Goal: Information Seeking & Learning: Compare options

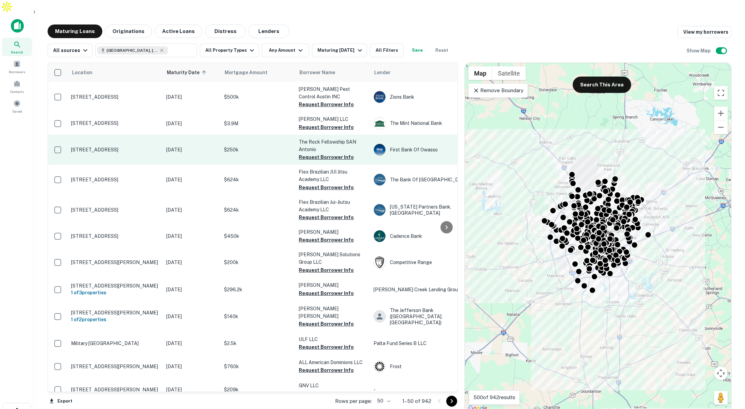
scroll to position [0, 0]
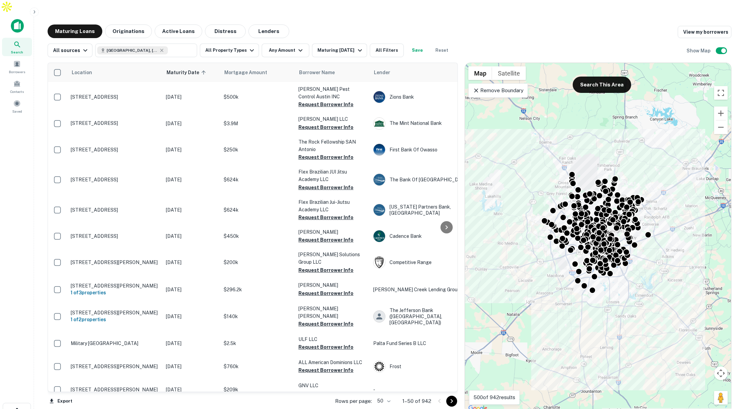
click at [502, 86] on p "Remove Boundary" at bounding box center [498, 90] width 51 height 8
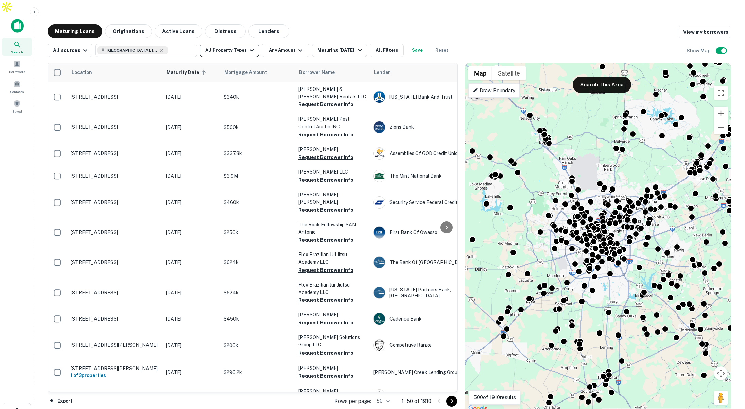
click at [232, 44] on button "All Property Types" at bounding box center [229, 51] width 59 height 14
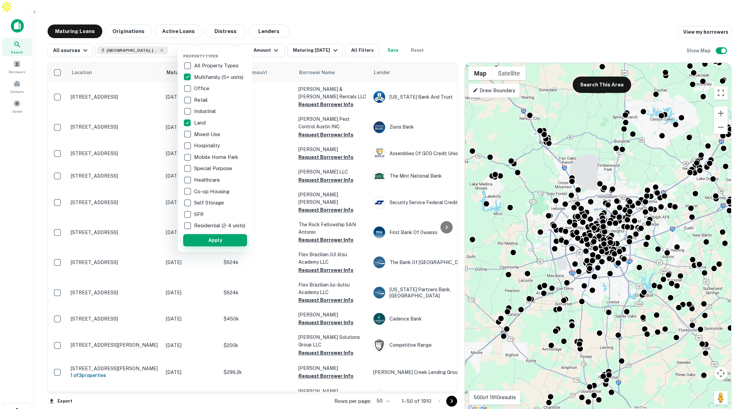
click at [231, 245] on button "Apply" at bounding box center [215, 240] width 64 height 12
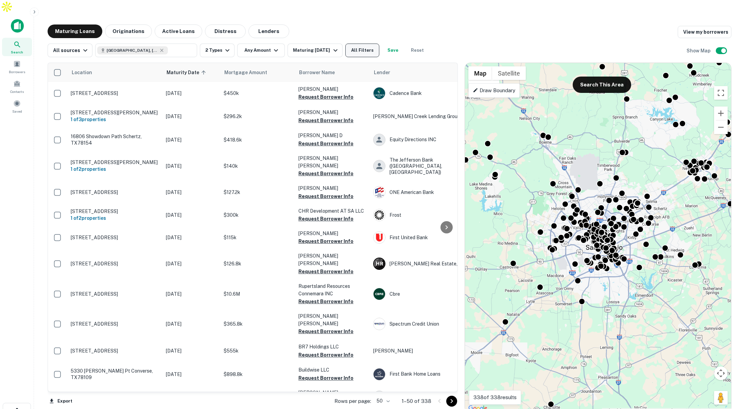
click at [371, 44] on button "All Filters" at bounding box center [363, 51] width 34 height 14
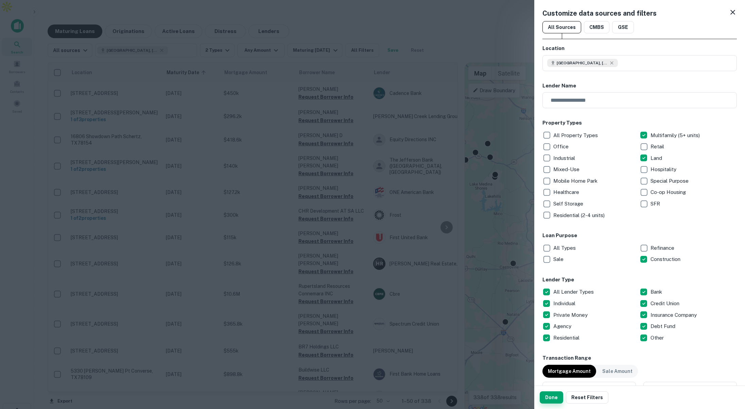
click at [555, 398] on button "Done" at bounding box center [551, 397] width 23 height 12
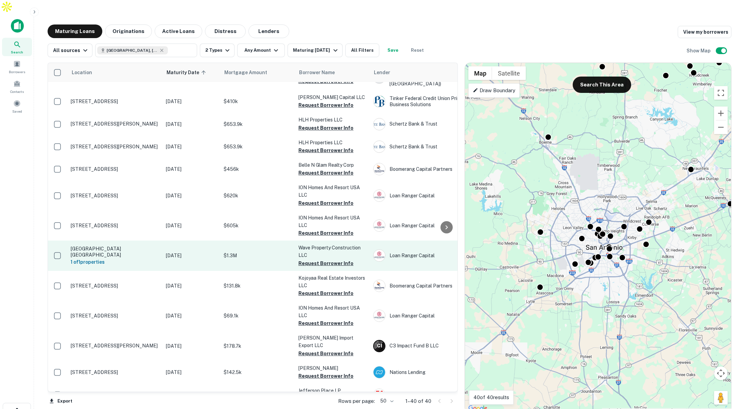
scroll to position [60, 0]
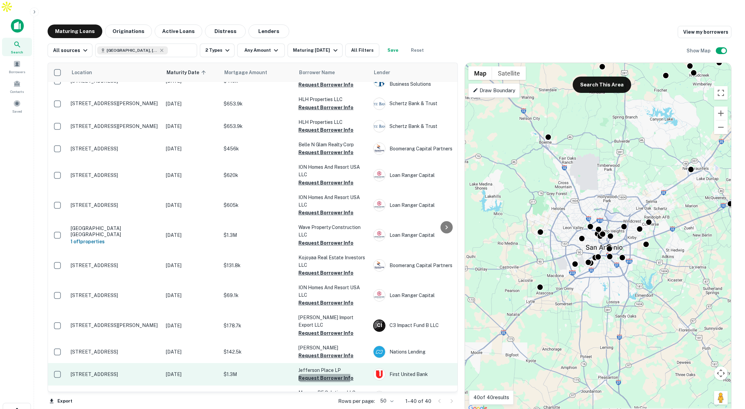
click at [317, 374] on button "Request Borrower Info" at bounding box center [326, 378] width 55 height 8
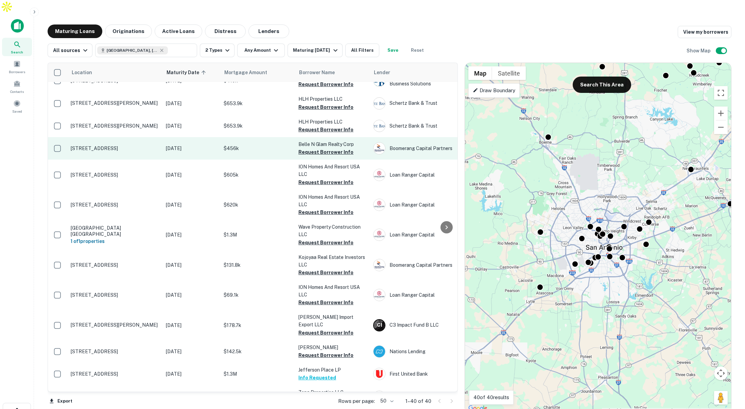
scroll to position [61, 0]
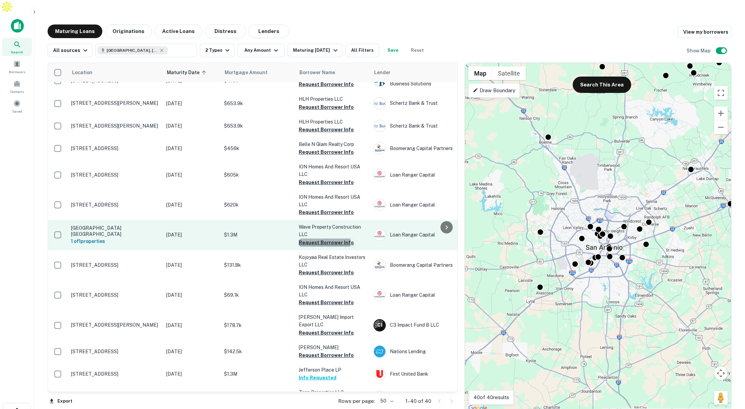
click at [313, 238] on button "Request Borrower Info" at bounding box center [326, 242] width 55 height 8
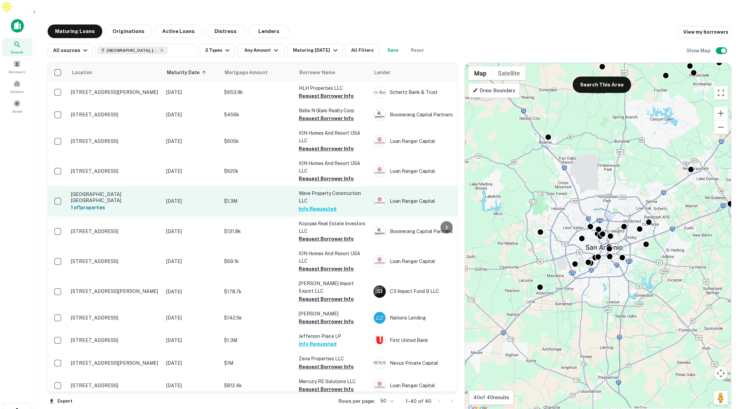
scroll to position [93, 0]
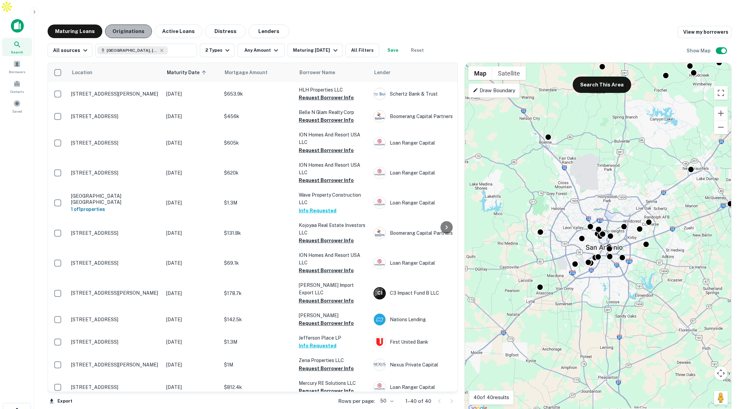
click at [127, 24] on button "Originations" at bounding box center [128, 31] width 47 height 14
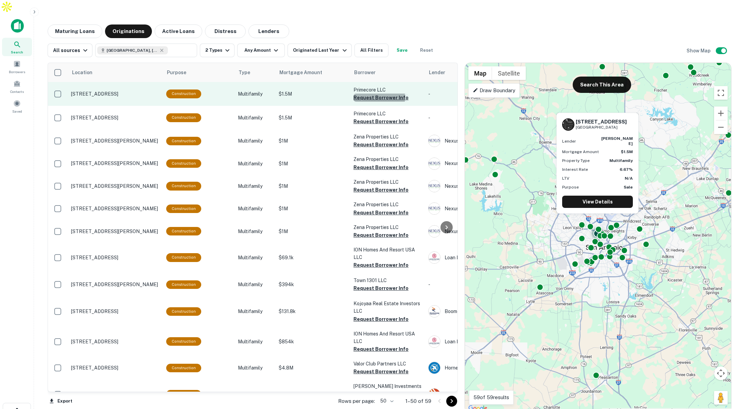
click at [375, 94] on button "Request Borrower Info" at bounding box center [381, 98] width 55 height 8
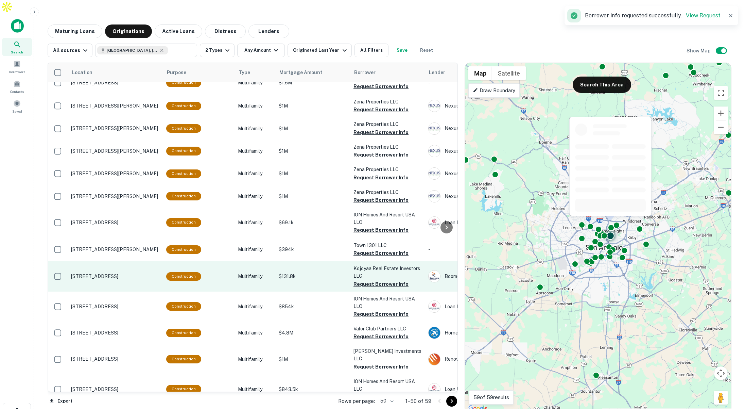
scroll to position [57, 0]
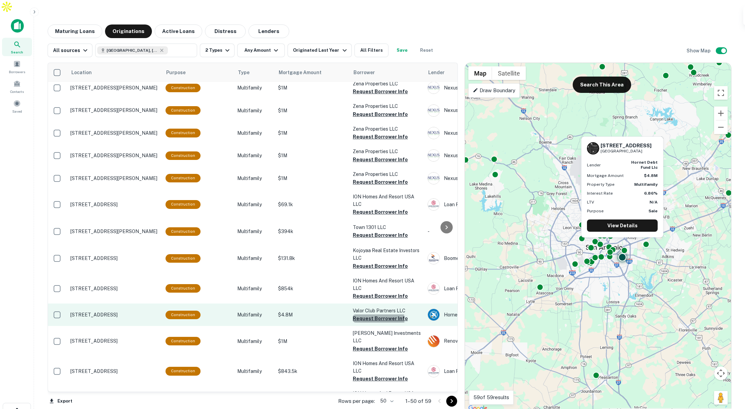
click at [371, 314] on button "Request Borrower Info" at bounding box center [380, 318] width 55 height 8
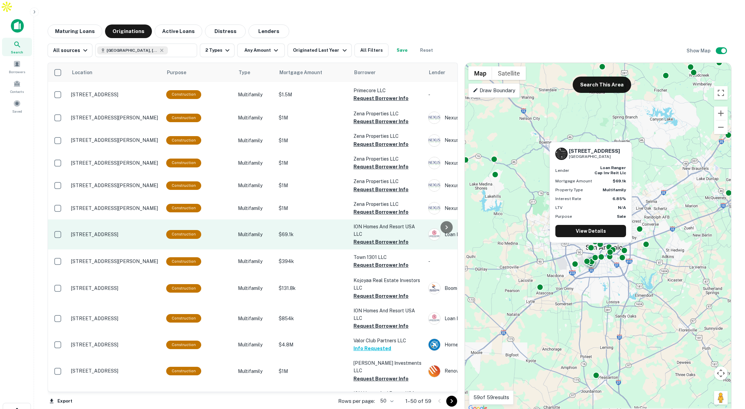
scroll to position [0, 0]
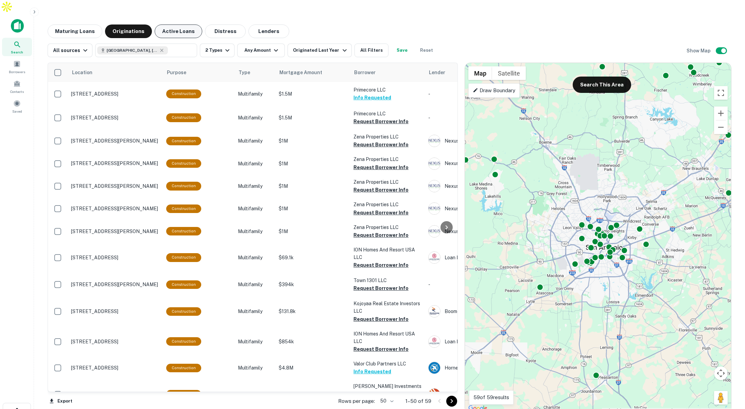
click at [178, 24] on button "Active Loans" at bounding box center [179, 31] width 48 height 14
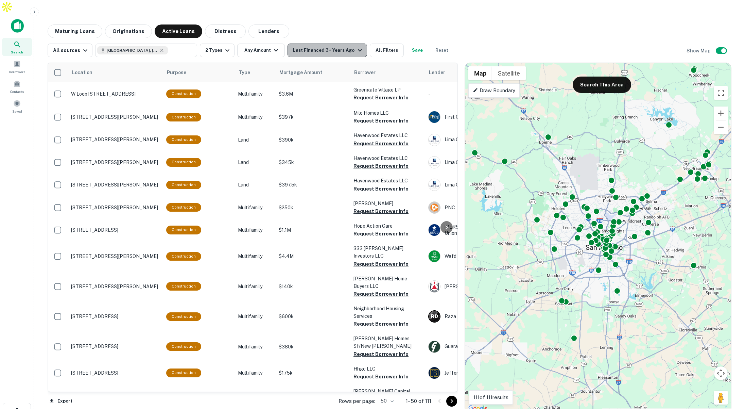
click at [346, 46] on div "Last Financed 3+ Years Ago" at bounding box center [328, 50] width 71 height 8
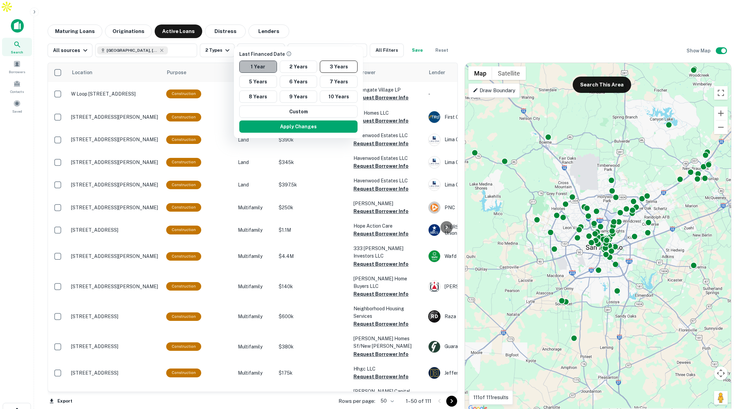
click at [266, 66] on button "1 Year" at bounding box center [258, 67] width 38 height 12
click at [320, 124] on button "Apply Changes" at bounding box center [295, 126] width 118 height 12
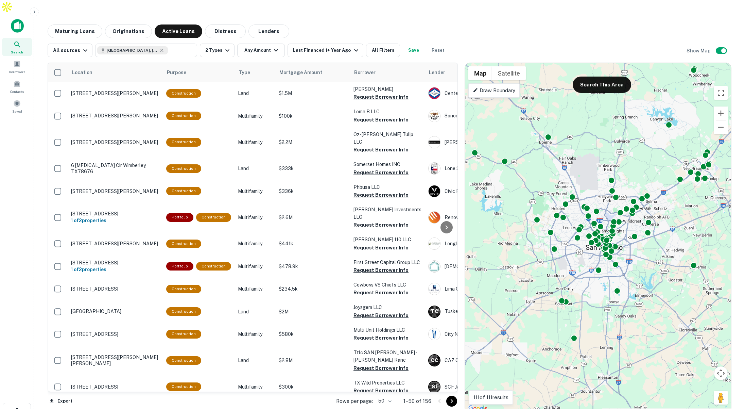
scroll to position [0, 0]
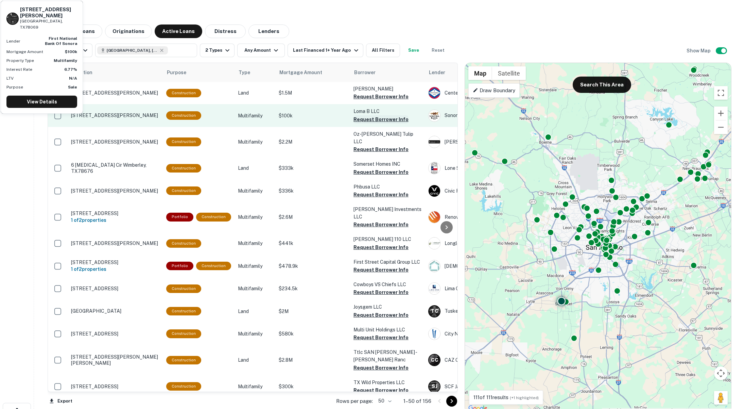
click at [367, 115] on button "Request Borrower Info" at bounding box center [381, 119] width 55 height 8
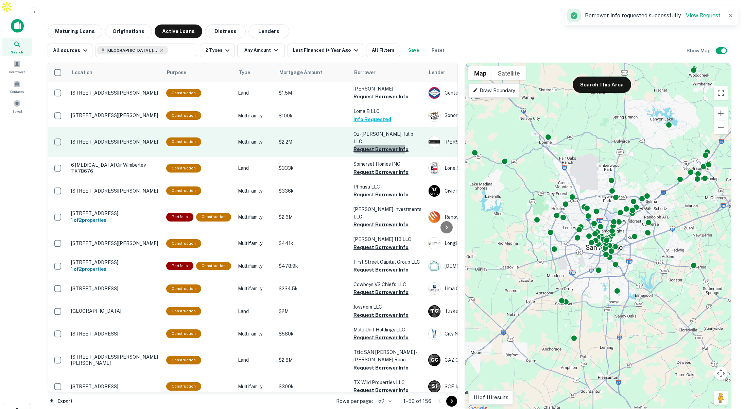
click at [365, 145] on button "Request Borrower Info" at bounding box center [381, 149] width 55 height 8
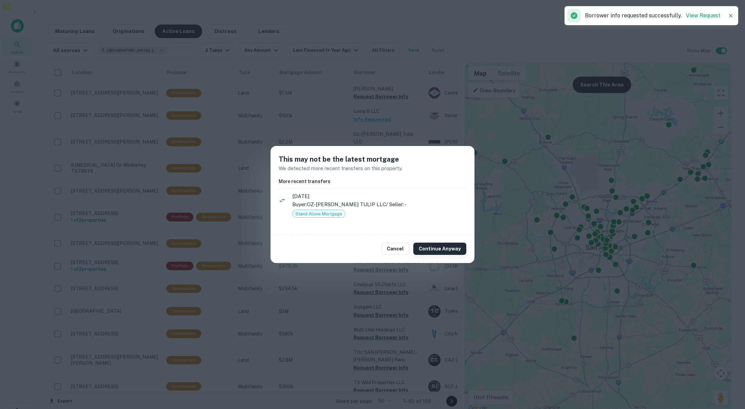
click at [443, 250] on button "Continue Anyway" at bounding box center [440, 248] width 53 height 12
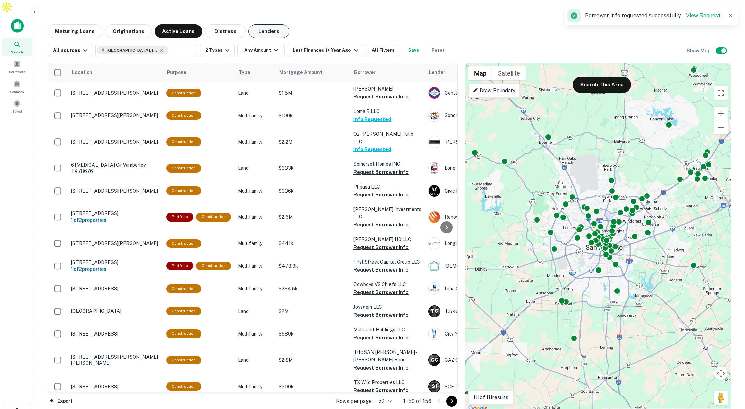
click at [264, 24] on button "Lenders" at bounding box center [269, 31] width 41 height 14
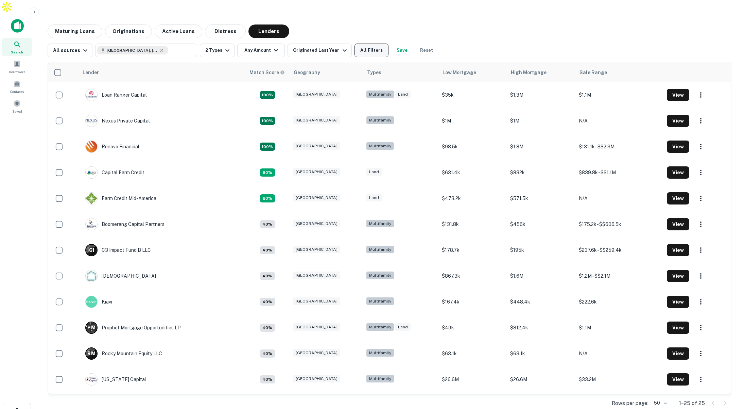
click at [364, 44] on button "All Filters" at bounding box center [372, 51] width 34 height 14
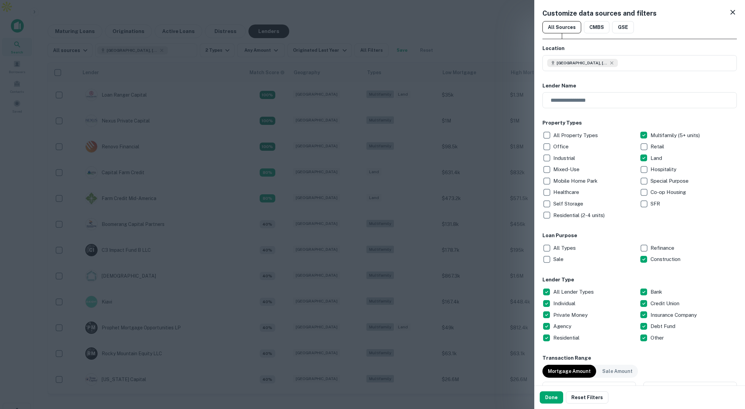
click at [460, 22] on div at bounding box center [372, 204] width 745 height 409
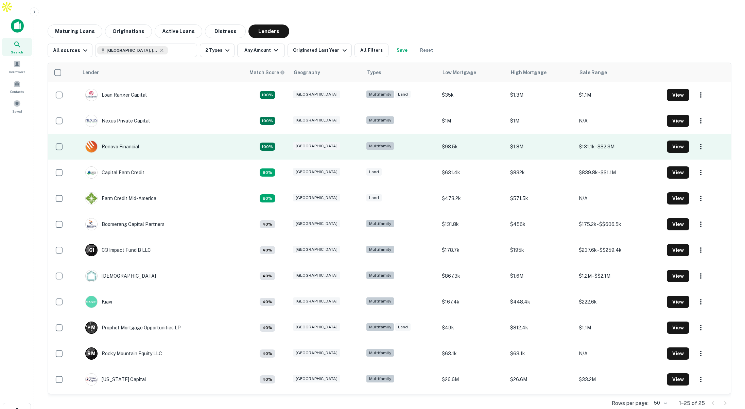
click at [123, 140] on div "Renovo Financial" at bounding box center [112, 146] width 54 height 12
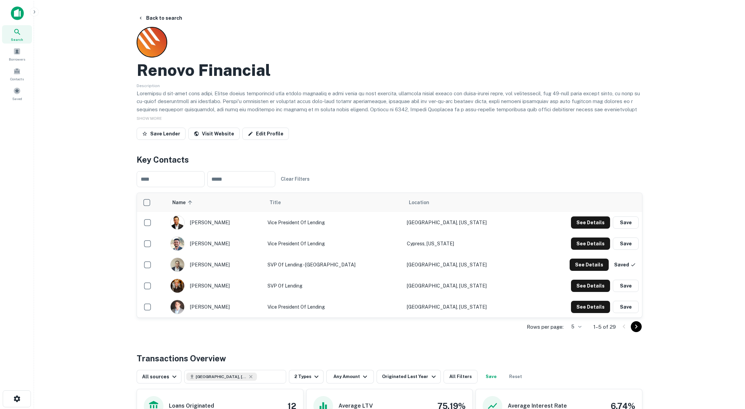
scroll to position [5, 0]
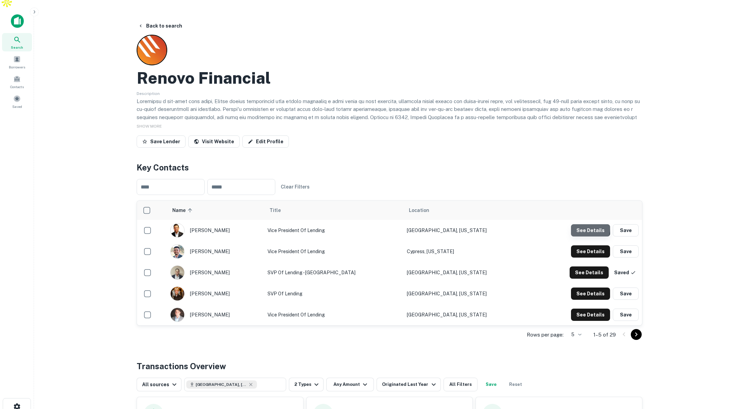
click at [581, 224] on button "See Details" at bounding box center [590, 230] width 39 height 12
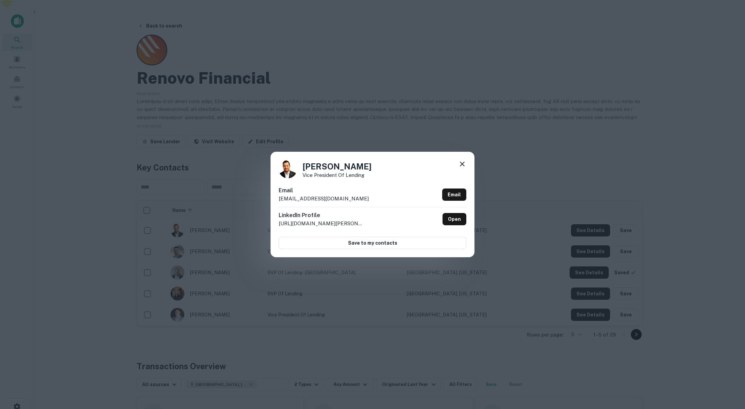
click at [463, 165] on icon at bounding box center [462, 164] width 8 height 8
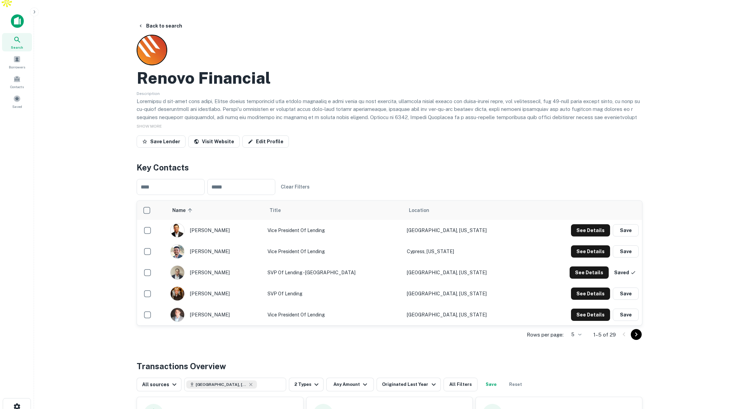
scroll to position [5, 0]
click at [160, 19] on button "Back to search" at bounding box center [160, 25] width 50 height 12
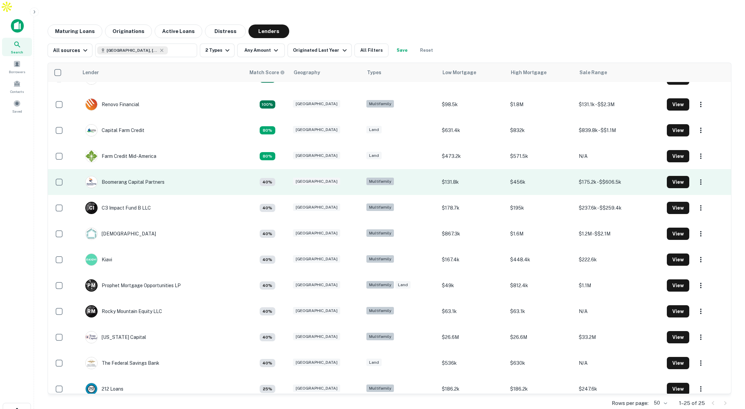
scroll to position [54, 0]
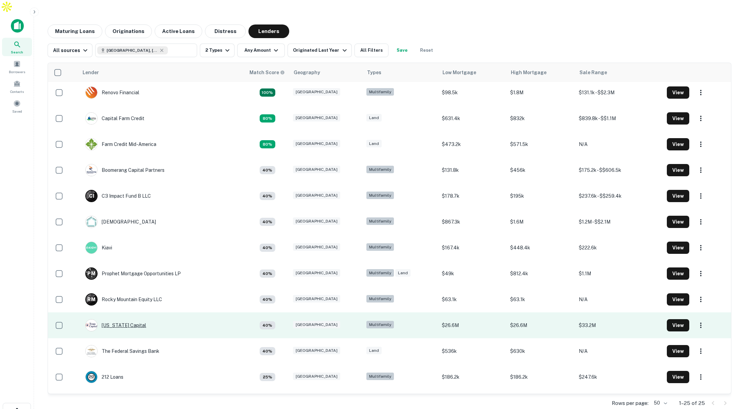
click at [116, 319] on div "Texas Capital" at bounding box center [115, 325] width 61 height 12
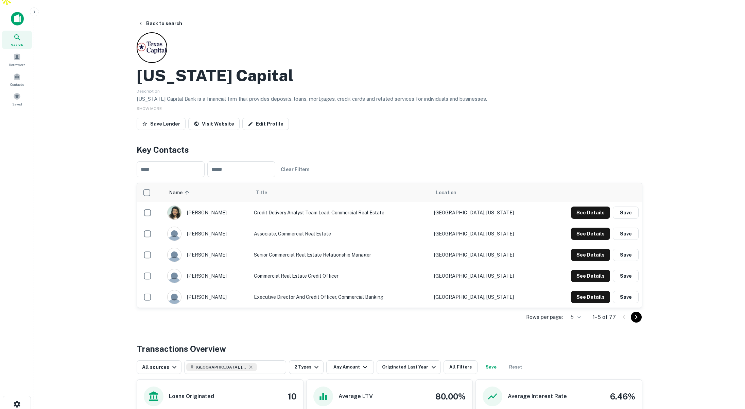
scroll to position [8, 0]
click at [157, 17] on button "Back to search" at bounding box center [160, 23] width 50 height 12
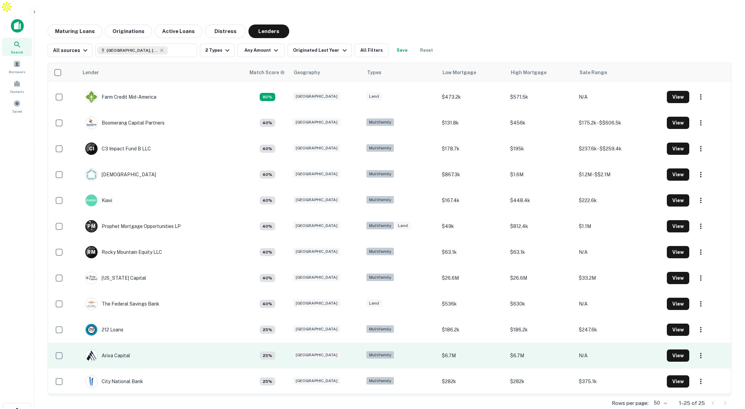
scroll to position [124, 0]
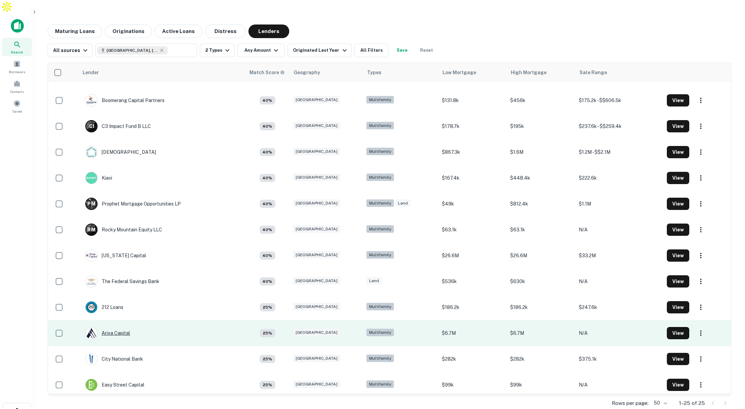
click at [123, 327] on div "Arixa Capital" at bounding box center [107, 333] width 45 height 12
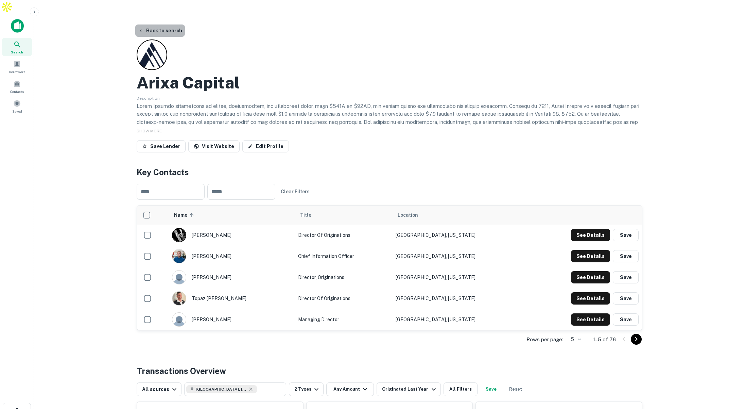
click at [165, 24] on button "Back to search" at bounding box center [160, 30] width 50 height 12
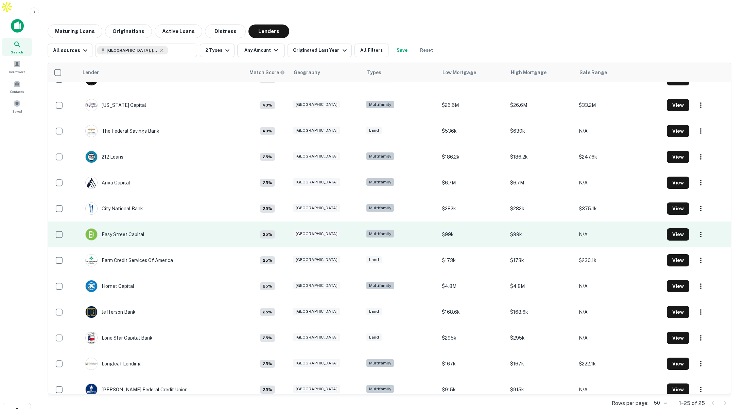
scroll to position [275, 0]
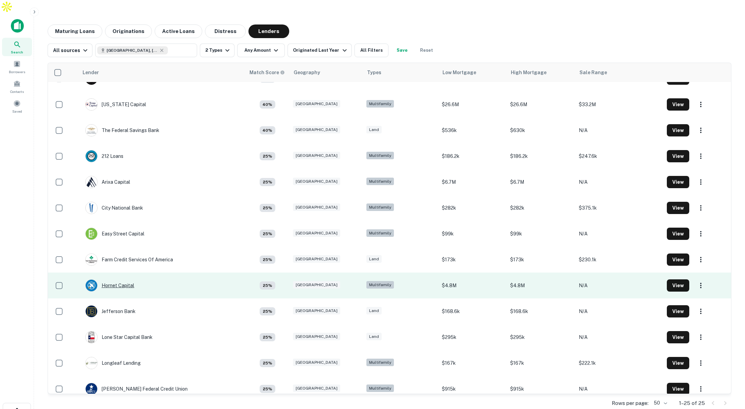
click at [124, 279] on div "Hornet Capital" at bounding box center [109, 285] width 49 height 12
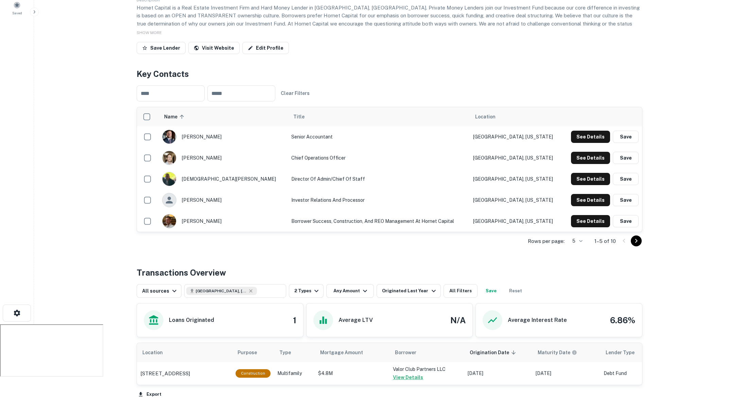
scroll to position [111, 0]
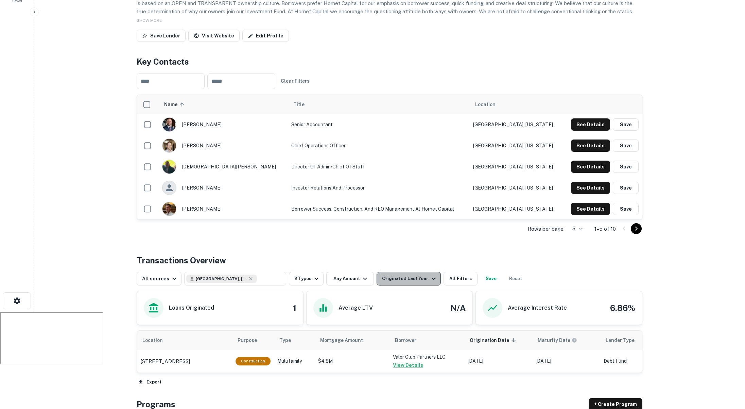
click at [415, 274] on div "Originated Last Year" at bounding box center [409, 278] width 55 height 8
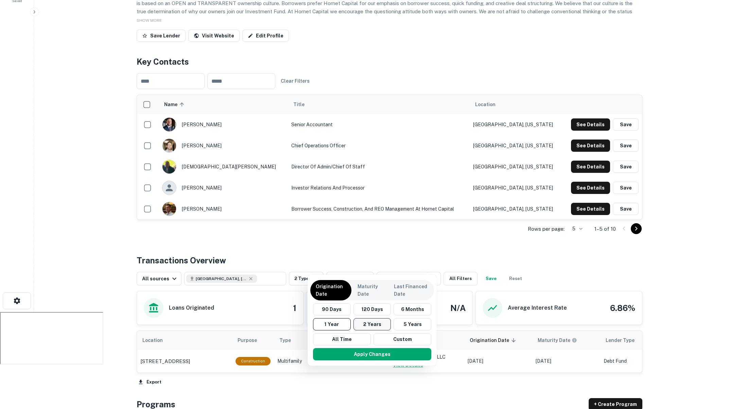
click at [376, 325] on button "2 Years" at bounding box center [373, 324] width 38 height 12
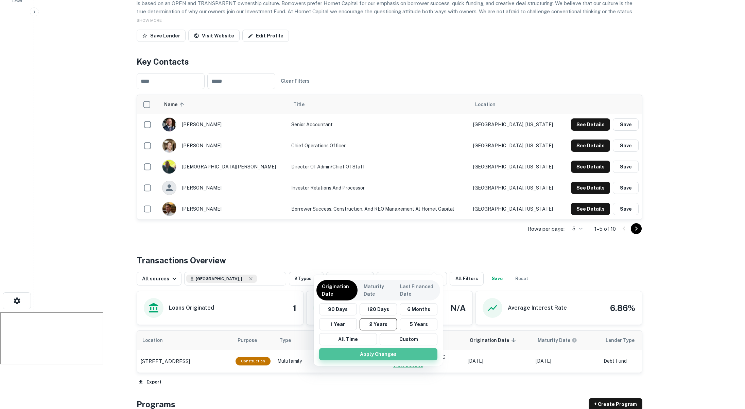
click at [391, 354] on button "Apply Changes" at bounding box center [378, 354] width 118 height 12
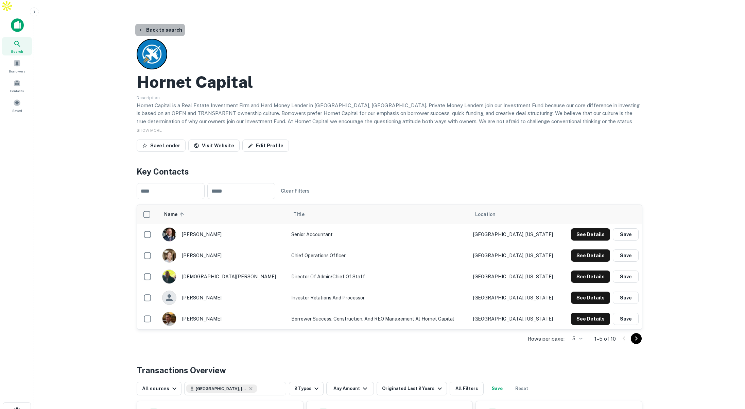
click at [168, 24] on button "Back to search" at bounding box center [160, 30] width 50 height 12
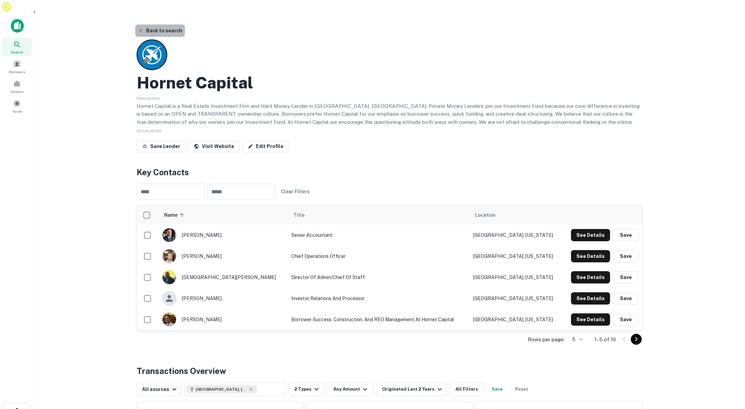
click at [169, 24] on button "Back to search" at bounding box center [160, 30] width 50 height 12
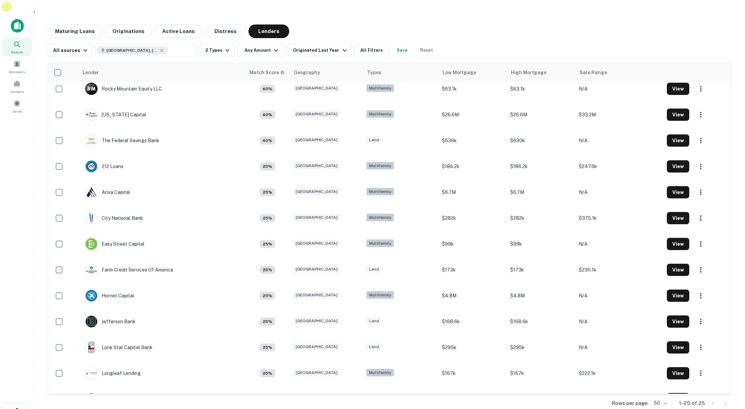
scroll to position [275, 0]
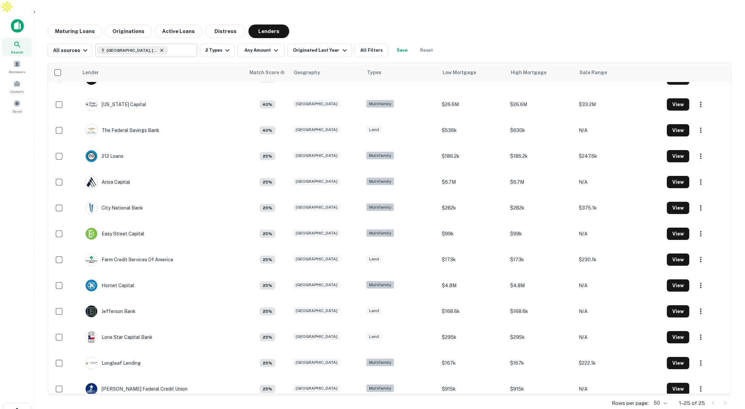
click at [159, 48] on icon at bounding box center [161, 50] width 5 height 5
type input "**********"
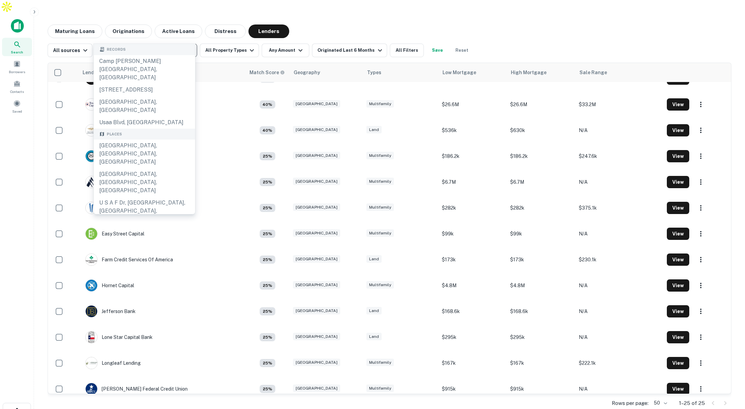
click at [190, 47] on icon "Clear" at bounding box center [190, 50] width 7 height 7
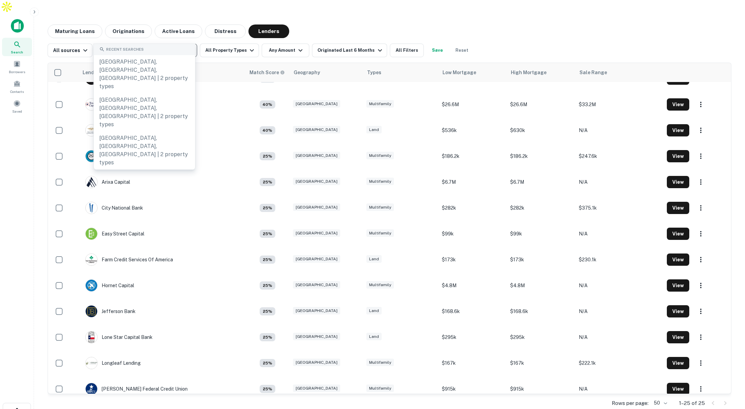
click at [167, 46] on input "text" at bounding box center [145, 51] width 97 height 10
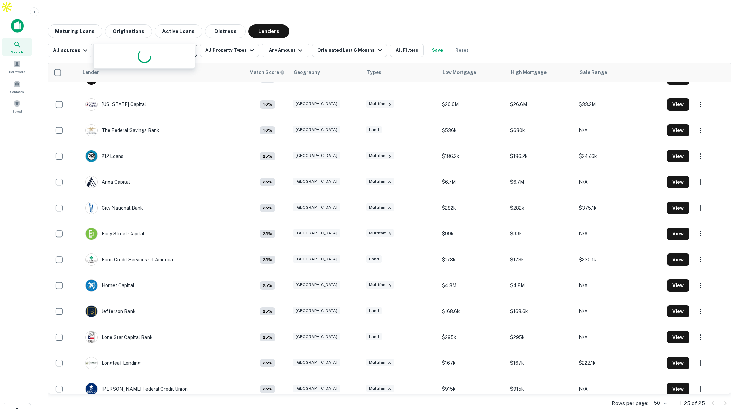
type input "*****"
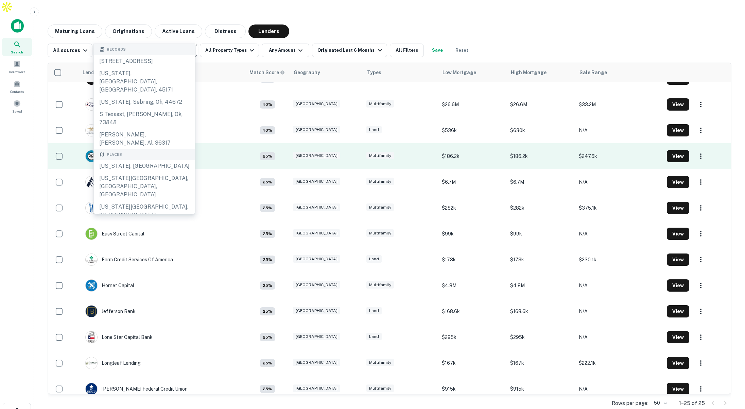
click at [131, 160] on div "Texas, USA" at bounding box center [144, 166] width 101 height 12
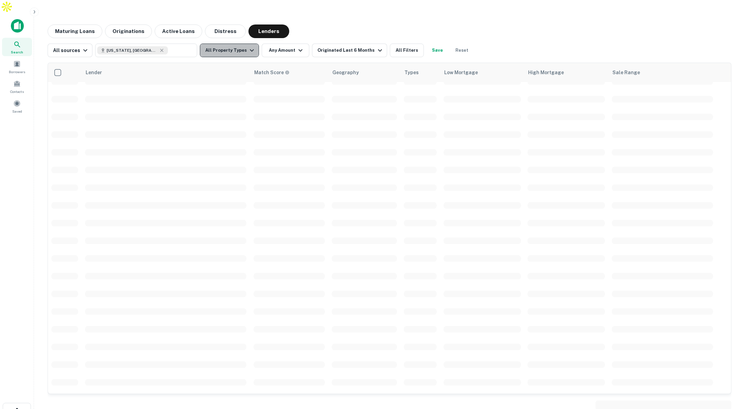
click at [233, 44] on button "All Property Types" at bounding box center [229, 51] width 59 height 14
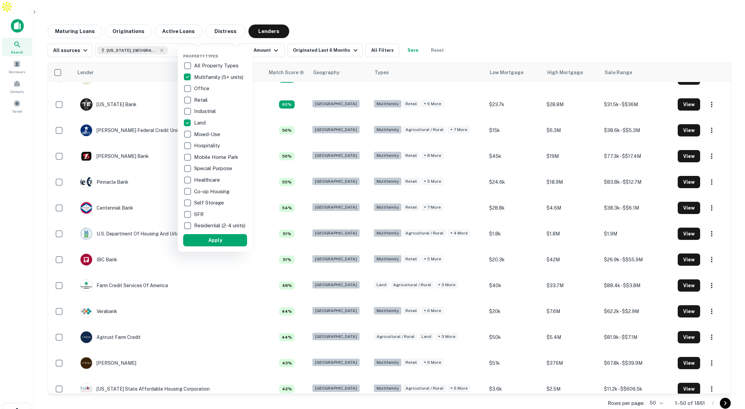
drag, startPoint x: 224, startPoint y: 245, endPoint x: 263, endPoint y: 103, distance: 147.1
click at [224, 245] on button "Apply" at bounding box center [215, 240] width 64 height 12
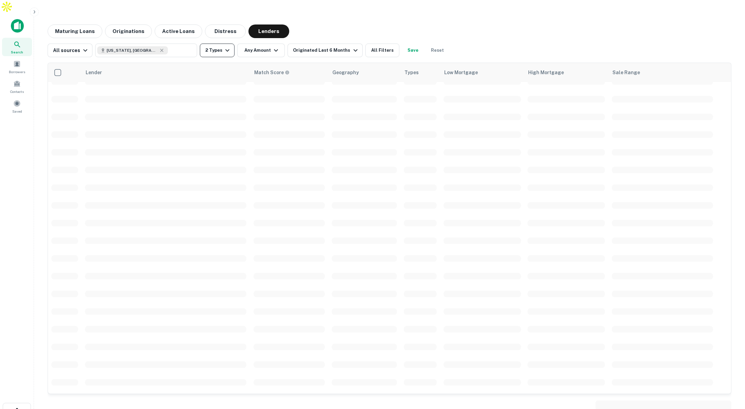
click at [218, 44] on button "2 Types" at bounding box center [217, 51] width 35 height 14
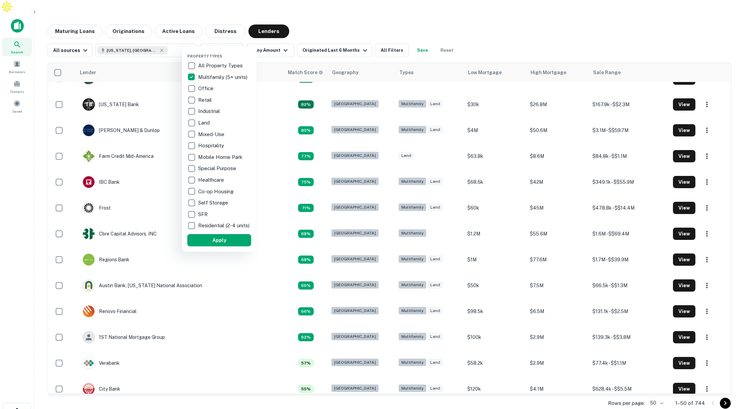
click at [269, 34] on div at bounding box center [372, 204] width 745 height 409
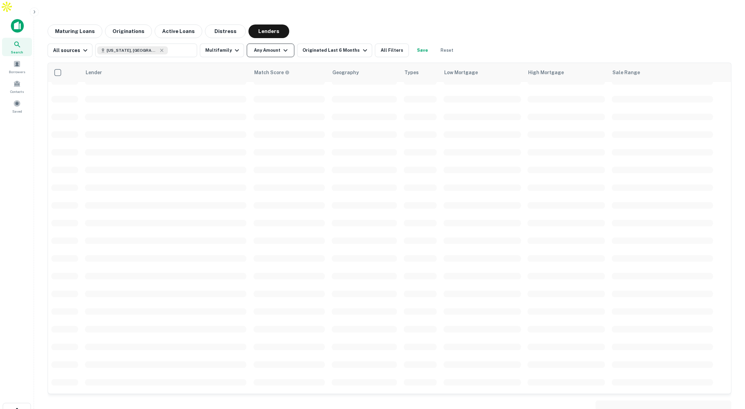
click at [271, 44] on button "Any Amount" at bounding box center [271, 51] width 48 height 14
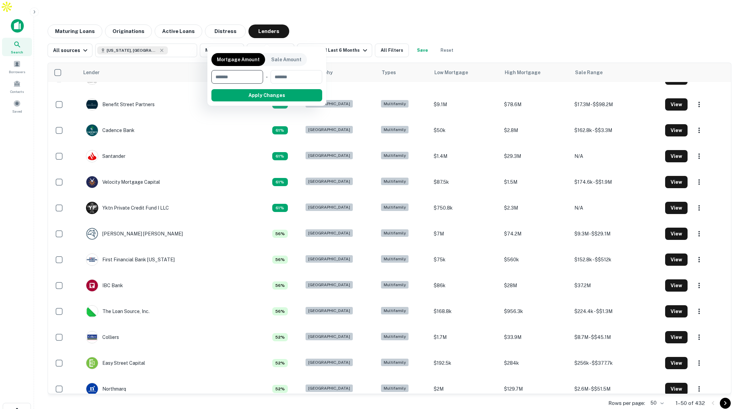
click at [251, 78] on input "number" at bounding box center [235, 77] width 47 height 14
type input "*"
type input "********"
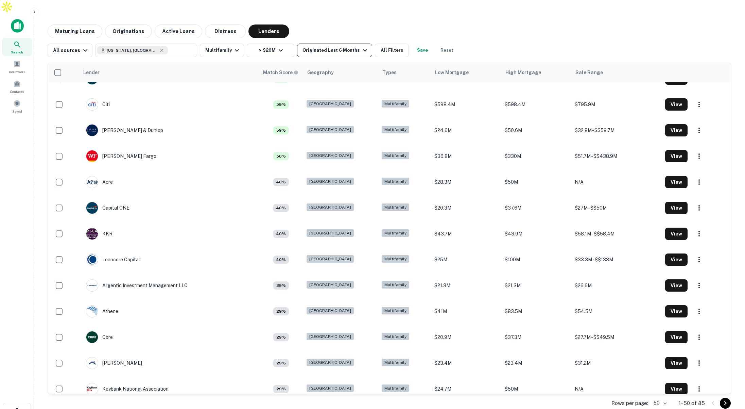
click at [348, 46] on div "Originated Last 6 Months" at bounding box center [336, 50] width 66 height 8
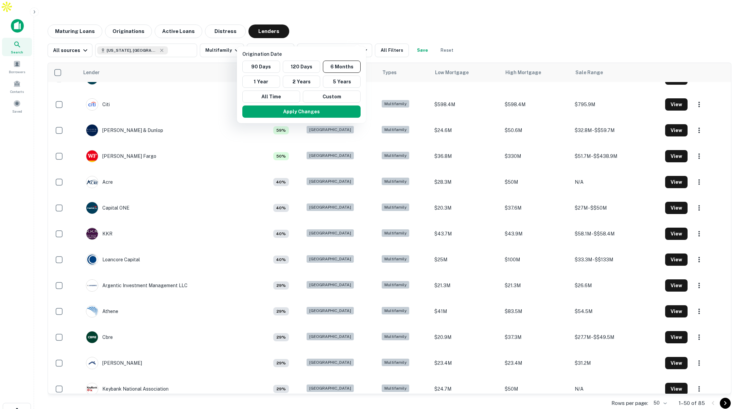
drag, startPoint x: 386, startPoint y: 35, endPoint x: 377, endPoint y: 37, distance: 8.7
click at [386, 35] on div at bounding box center [372, 204] width 745 height 409
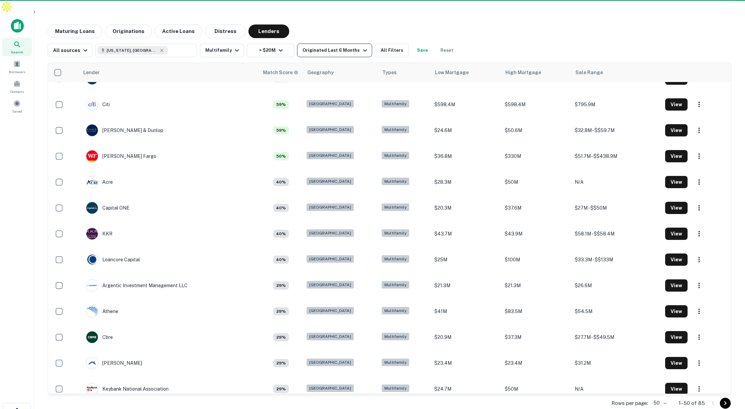
click at [351, 46] on div "Originated Last 6 Months" at bounding box center [336, 50] width 66 height 8
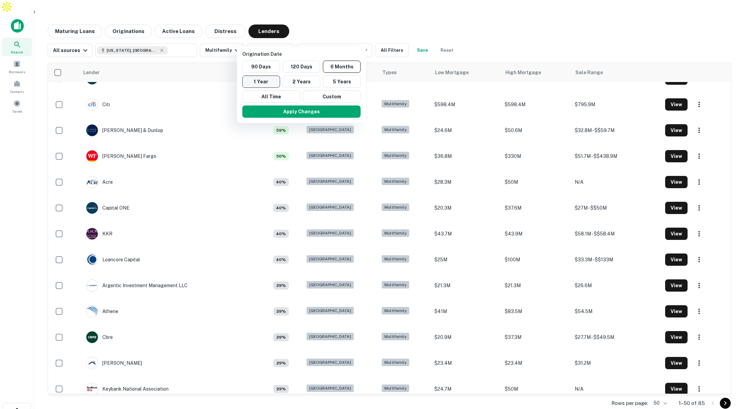
click at [269, 81] on button "1 Year" at bounding box center [261, 81] width 38 height 12
drag, startPoint x: 305, startPoint y: 111, endPoint x: 372, endPoint y: 56, distance: 86.4
click at [305, 111] on button "Apply Changes" at bounding box center [291, 111] width 118 height 12
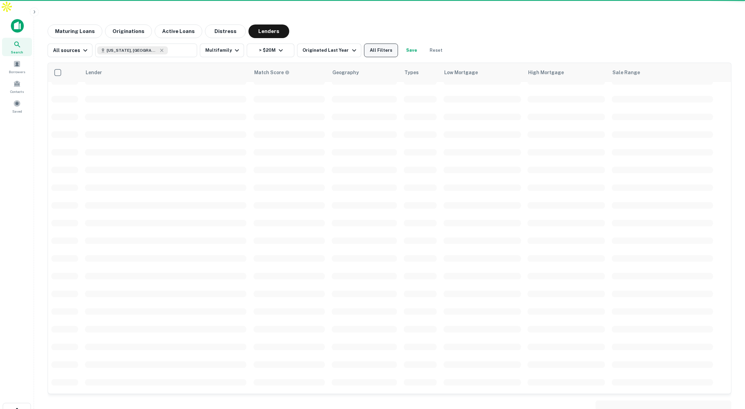
click at [384, 44] on button "All Filters" at bounding box center [381, 51] width 34 height 14
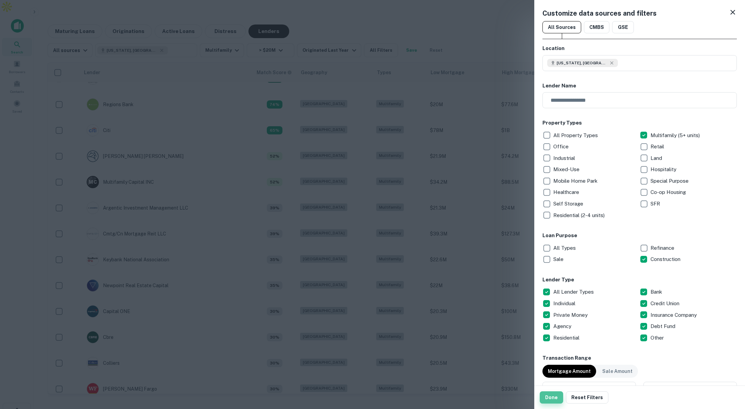
click at [556, 397] on button "Done" at bounding box center [551, 397] width 23 height 12
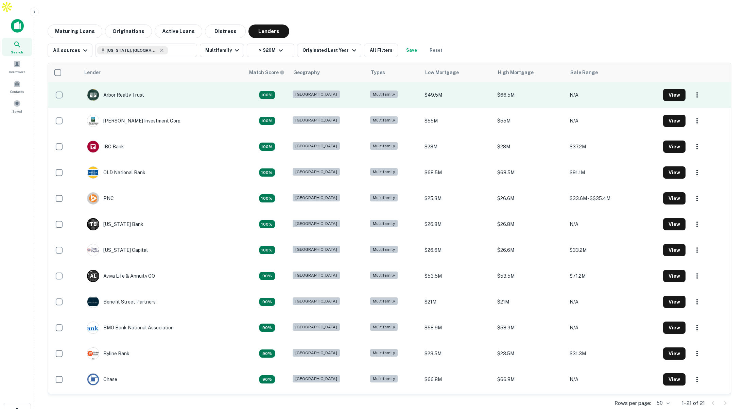
click at [123, 89] on div "Arbor Realty Trust" at bounding box center [115, 95] width 57 height 12
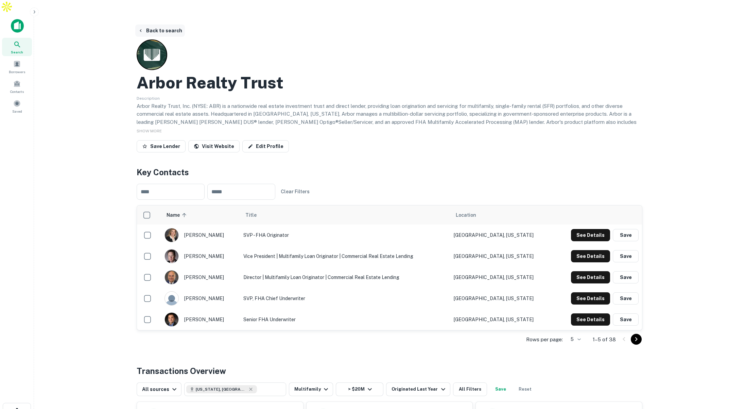
click at [163, 24] on button "Back to search" at bounding box center [160, 30] width 50 height 12
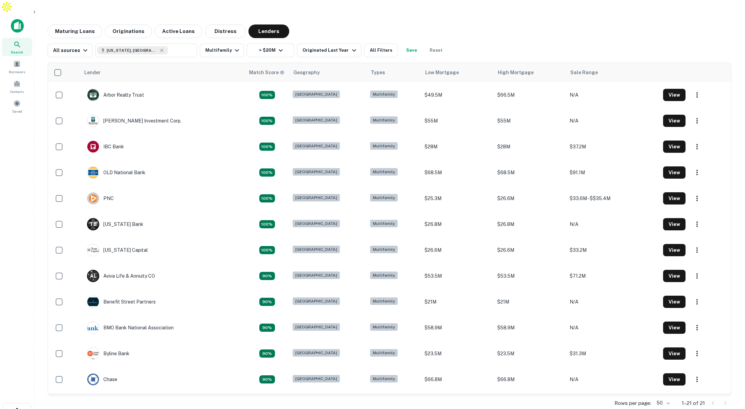
click at [405, 44] on button "Save" at bounding box center [412, 51] width 22 height 14
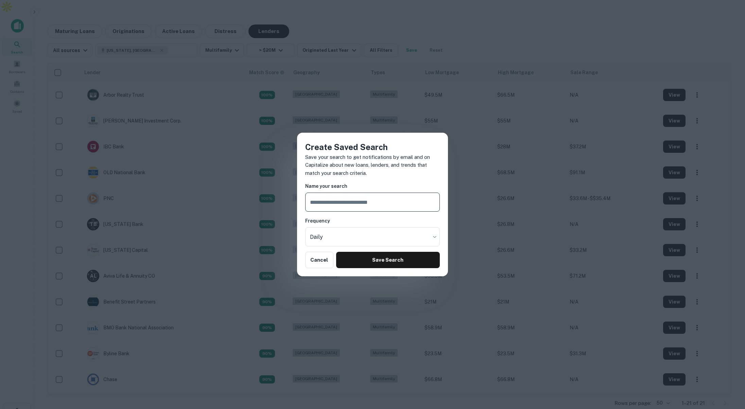
click at [341, 204] on input "text" at bounding box center [372, 201] width 135 height 19
click at [333, 234] on body "Search Borrowers Contacts Saved Maturing Loans Originations Active Loans Distre…" at bounding box center [372, 204] width 745 height 409
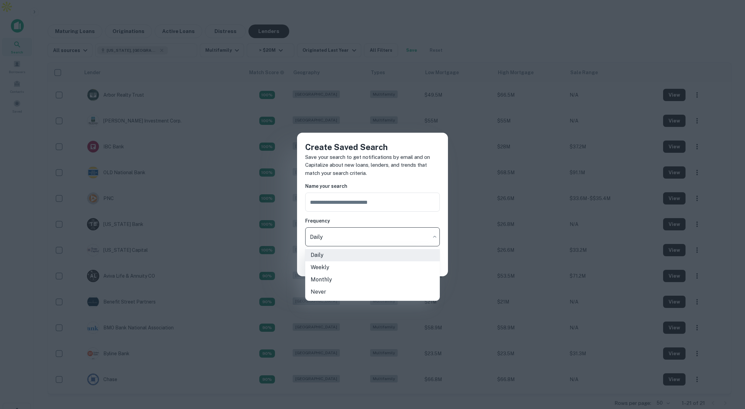
click at [332, 271] on li "Weekly" at bounding box center [372, 267] width 135 height 12
type input "******"
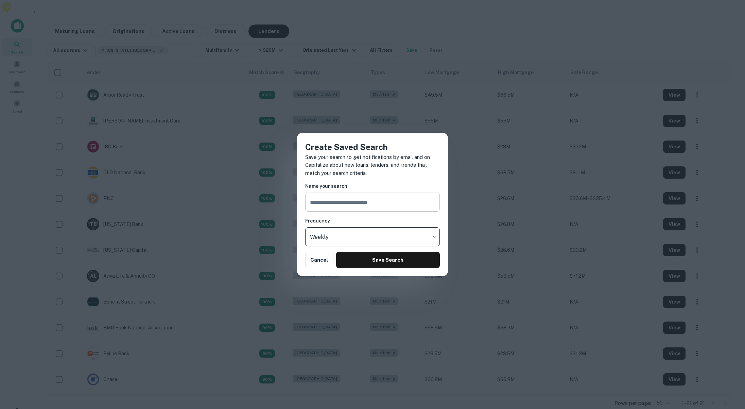
click at [342, 199] on input "text" at bounding box center [372, 201] width 135 height 19
type input "**********"
click at [374, 259] on button "Save Search" at bounding box center [388, 260] width 104 height 16
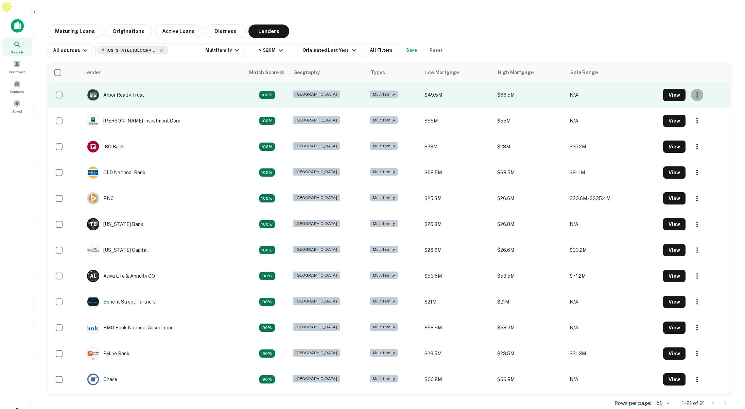
click at [693, 91] on icon "button" at bounding box center [697, 95] width 8 height 8
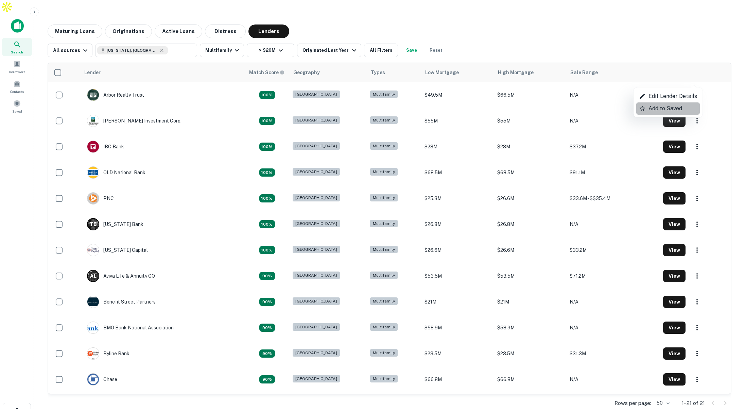
click at [670, 105] on p "Add to Saved" at bounding box center [666, 108] width 34 height 8
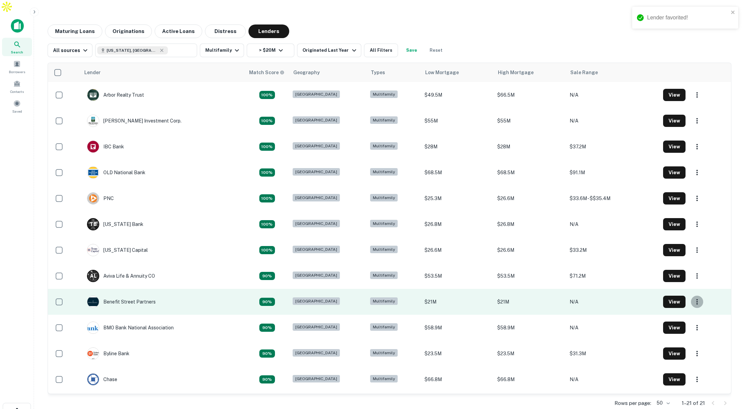
click at [694, 298] on icon "button" at bounding box center [697, 302] width 8 height 8
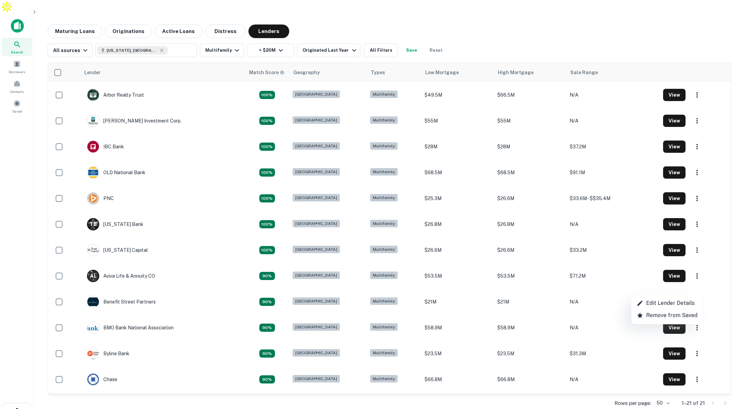
click at [695, 341] on div at bounding box center [372, 204] width 745 height 409
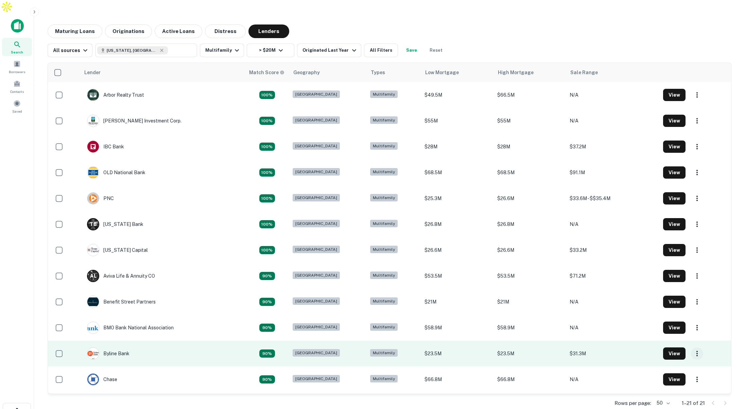
click at [697, 351] on icon "button" at bounding box center [697, 353] width 1 height 5
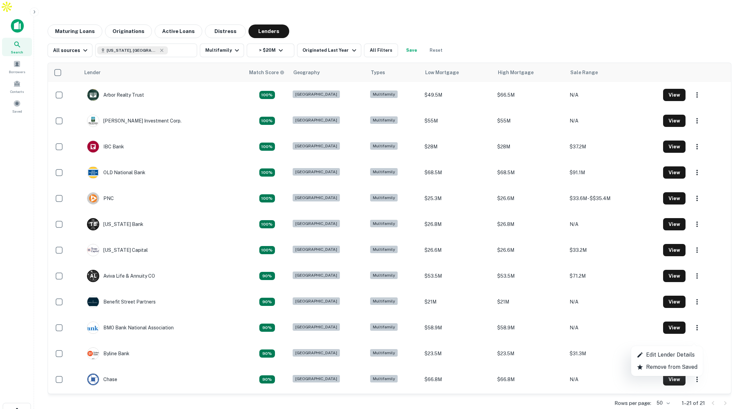
click at [698, 185] on div at bounding box center [372, 204] width 745 height 409
click at [14, 100] on span at bounding box center [16, 103] width 7 height 7
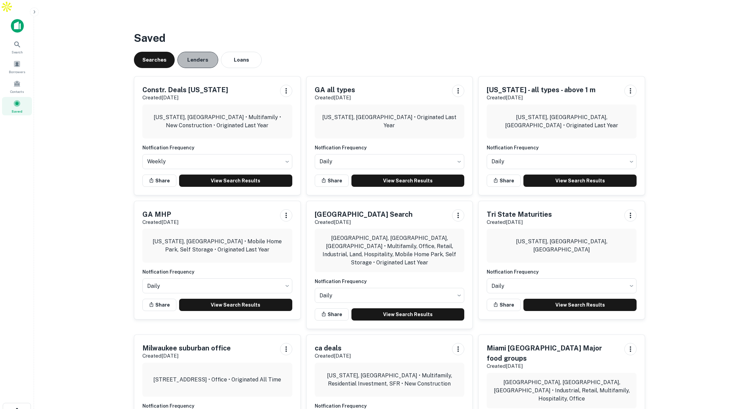
click at [207, 52] on button "Lenders" at bounding box center [198, 60] width 41 height 16
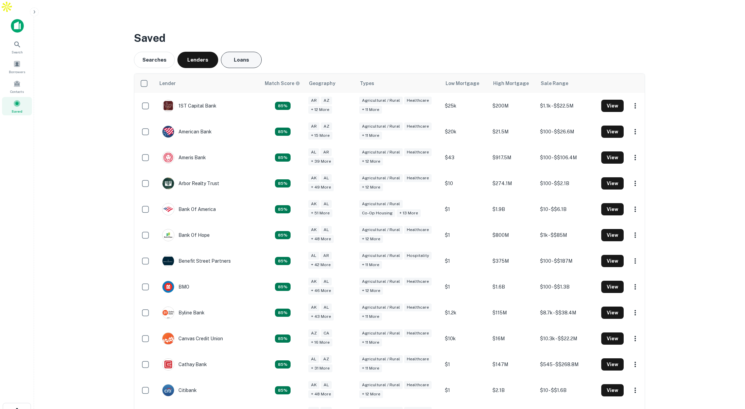
click at [241, 52] on button "Loans" at bounding box center [241, 60] width 41 height 16
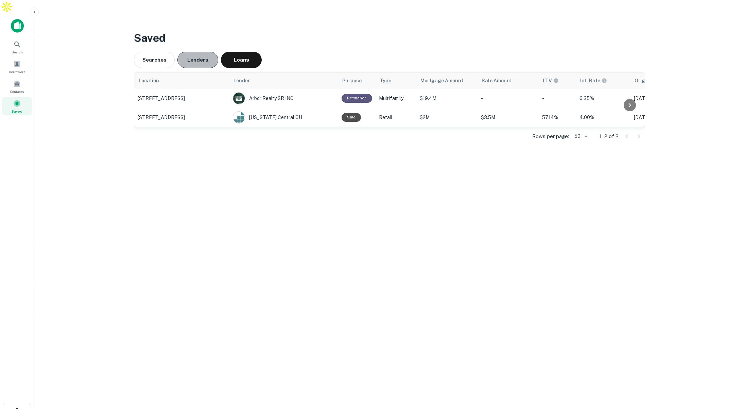
click at [184, 52] on button "Lenders" at bounding box center [198, 60] width 41 height 16
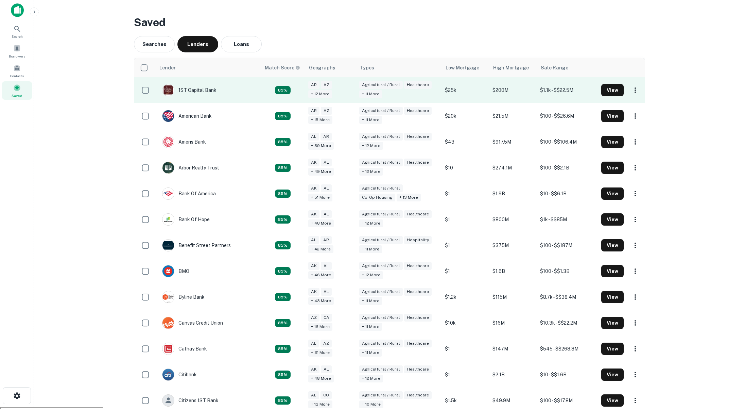
scroll to position [16, 0]
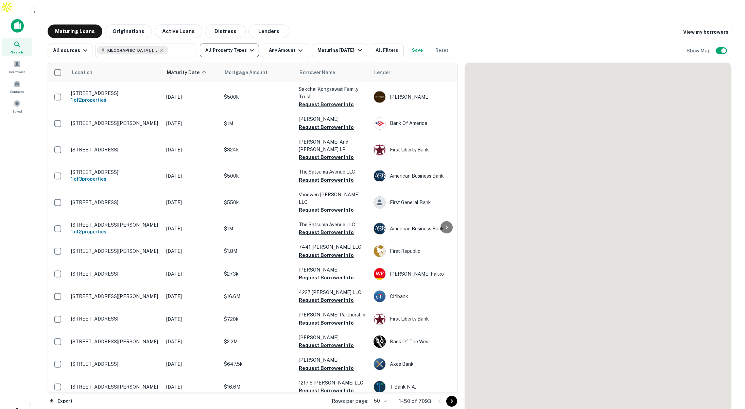
scroll to position [0, 0]
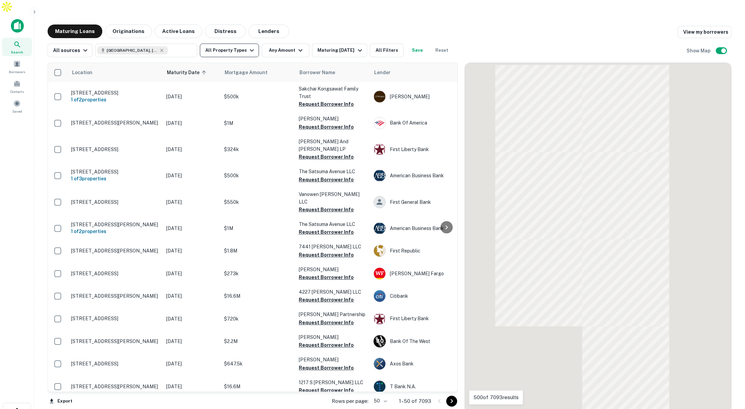
click at [240, 44] on button "All Property Types" at bounding box center [229, 51] width 59 height 14
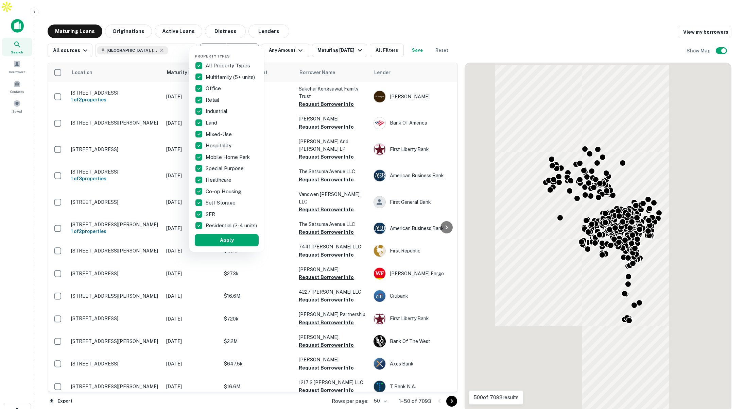
scroll to position [0, 0]
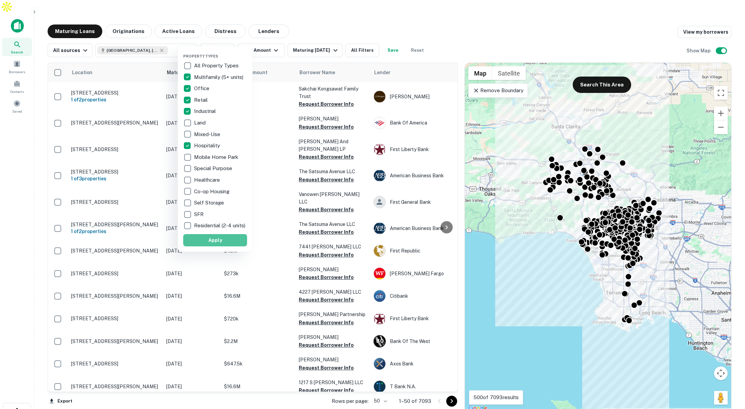
drag, startPoint x: 226, startPoint y: 244, endPoint x: 304, endPoint y: 8, distance: 248.4
click at [226, 244] on button "Apply" at bounding box center [215, 240] width 64 height 12
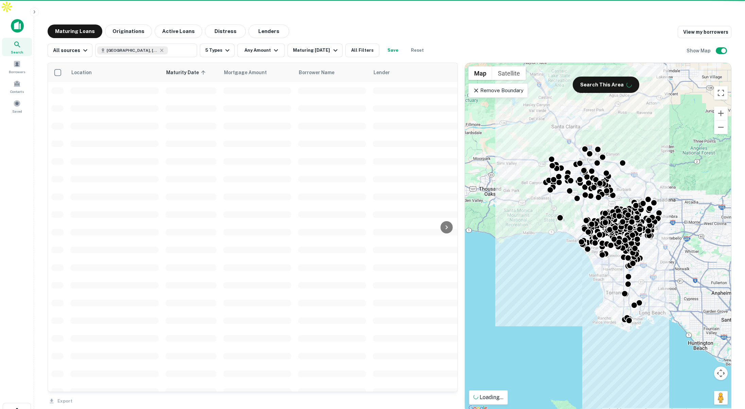
click at [270, 36] on div at bounding box center [372, 204] width 745 height 409
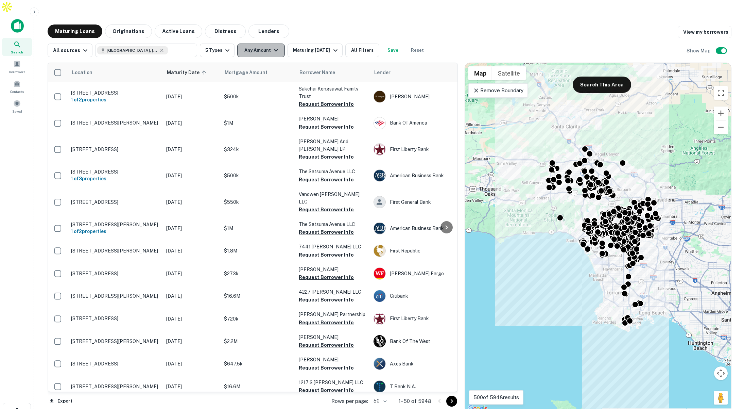
click at [272, 46] on icon "button" at bounding box center [276, 50] width 8 height 8
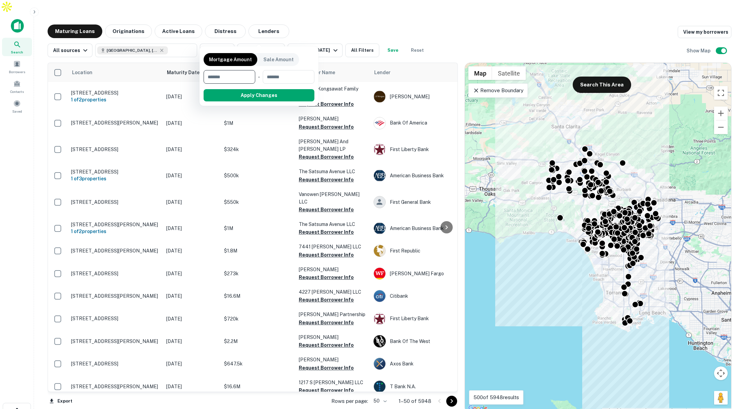
click at [244, 77] on input "number" at bounding box center [227, 77] width 47 height 14
type input "*******"
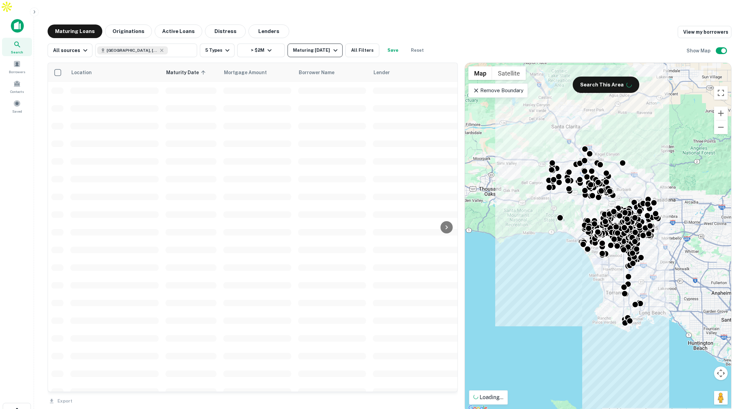
click at [316, 46] on div "Maturing In 1 Year" at bounding box center [316, 50] width 46 height 8
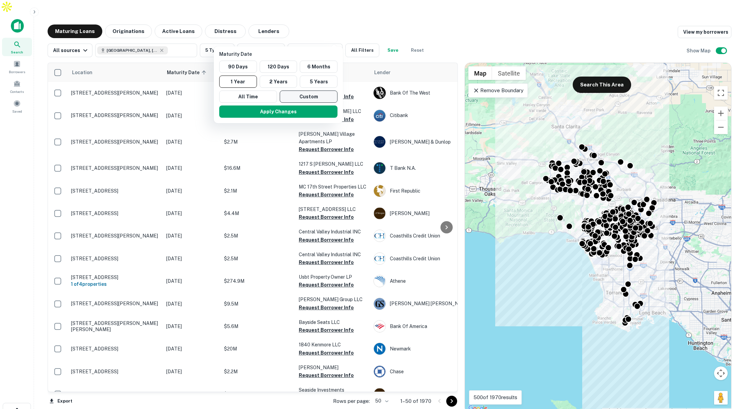
click at [312, 92] on button "Custom" at bounding box center [309, 96] width 58 height 12
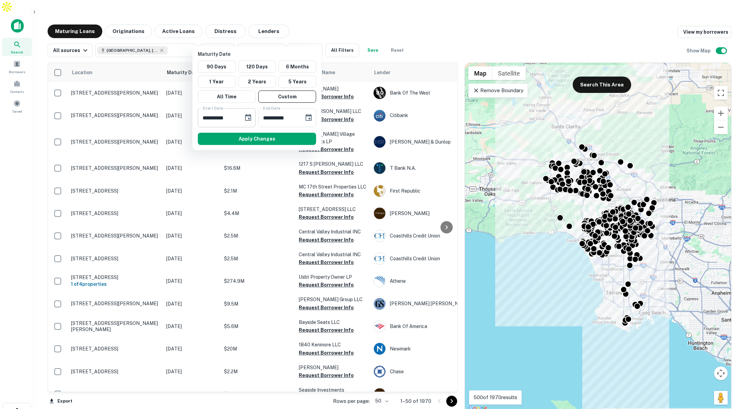
click at [249, 117] on icon "Choose date, selected date is Sep 12, 2025" at bounding box center [248, 118] width 8 height 8
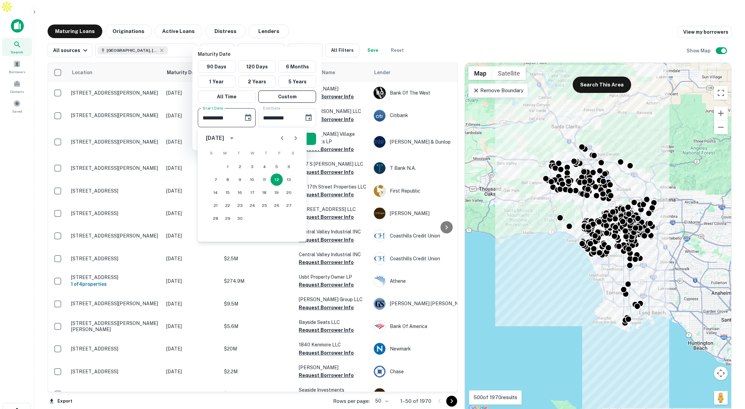
click at [291, 135] on button "Next month" at bounding box center [296, 138] width 14 height 14
click at [292, 135] on icon "Next month" at bounding box center [296, 138] width 8 height 8
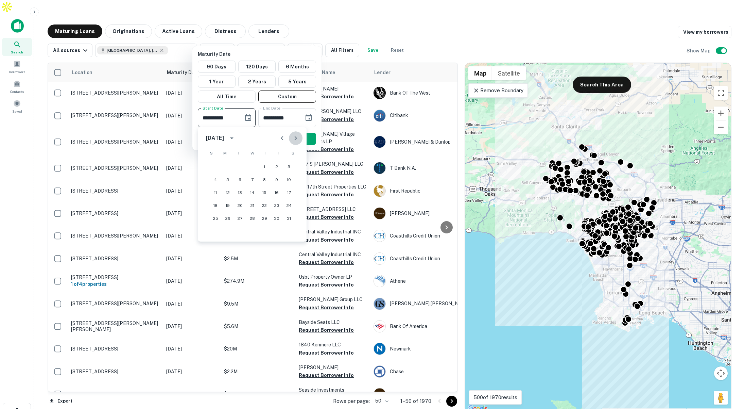
click at [292, 135] on icon "Next month" at bounding box center [296, 138] width 8 height 8
drag, startPoint x: 217, startPoint y: 166, endPoint x: 223, endPoint y: 163, distance: 6.9
click at [217, 166] on button "1" at bounding box center [215, 167] width 12 height 12
type input "**********"
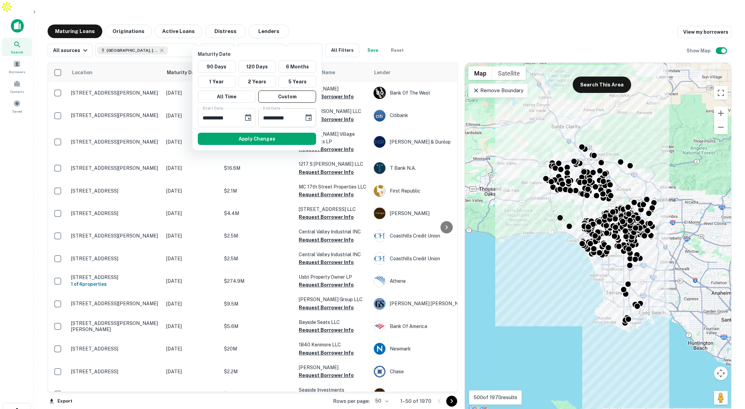
click at [310, 117] on icon "Choose date, selected date is Mar 11, 2026" at bounding box center [309, 118] width 8 height 8
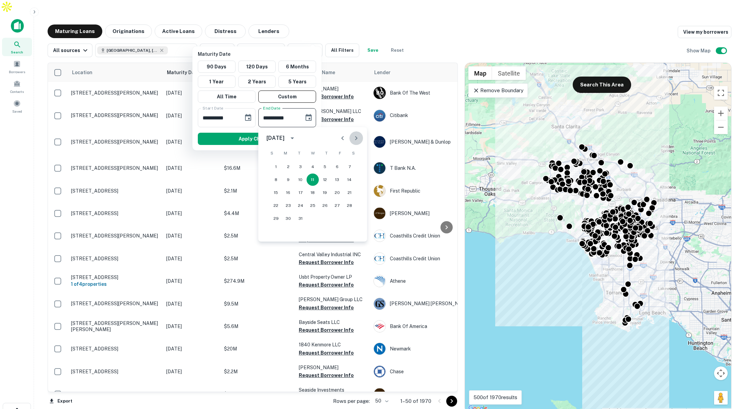
click at [361, 138] on button "Next month" at bounding box center [357, 138] width 14 height 14
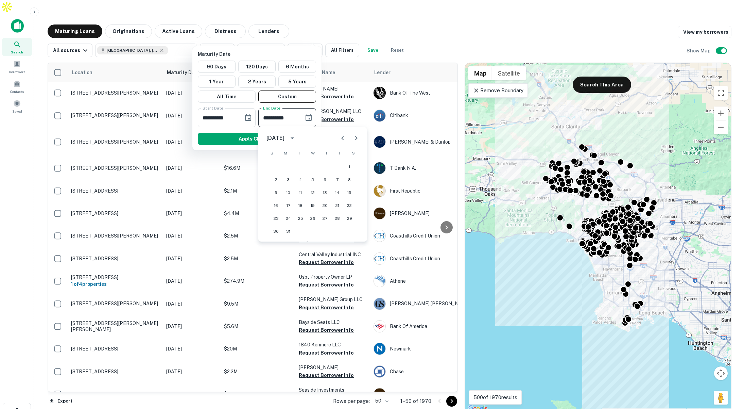
click at [361, 138] on button "Next month" at bounding box center [357, 138] width 14 height 14
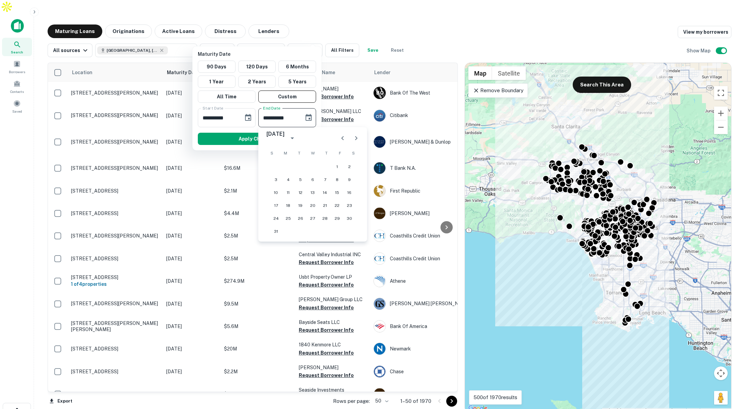
click at [361, 138] on button "Next month" at bounding box center [357, 138] width 14 height 14
click at [347, 135] on icon "Previous month" at bounding box center [343, 138] width 8 height 8
click at [335, 166] on button "1" at bounding box center [337, 167] width 12 height 12
type input "**********"
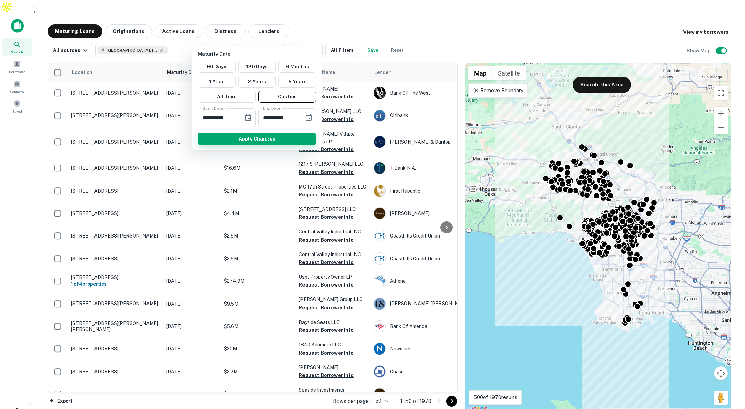
click at [297, 135] on button "Apply Changes" at bounding box center [257, 139] width 118 height 12
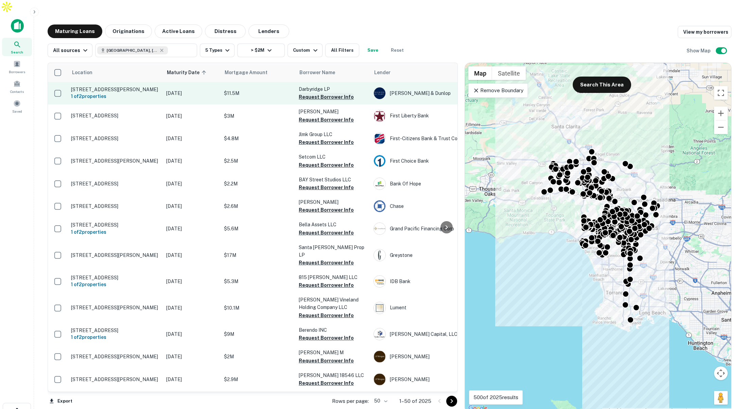
click at [314, 93] on button "Request Borrower Info" at bounding box center [326, 97] width 55 height 8
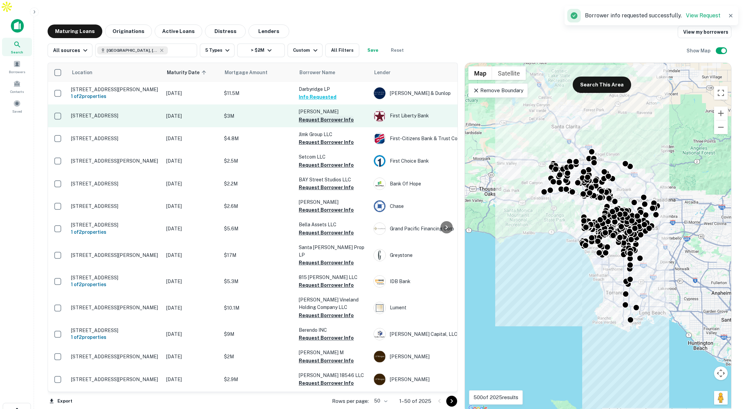
click at [314, 116] on button "Request Borrower Info" at bounding box center [326, 120] width 55 height 8
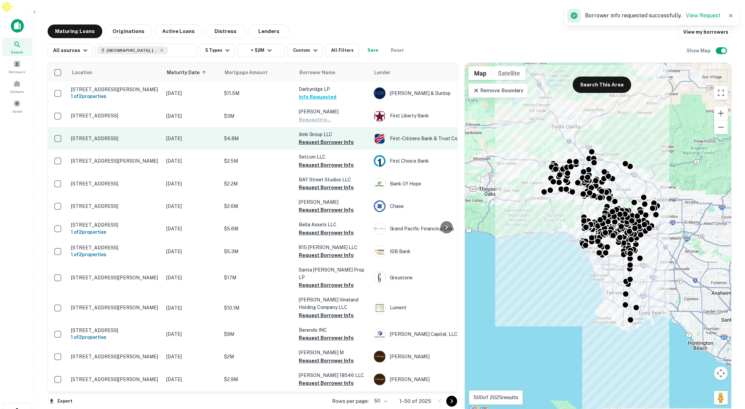
click at [312, 138] on button "Request Borrower Info" at bounding box center [326, 142] width 55 height 8
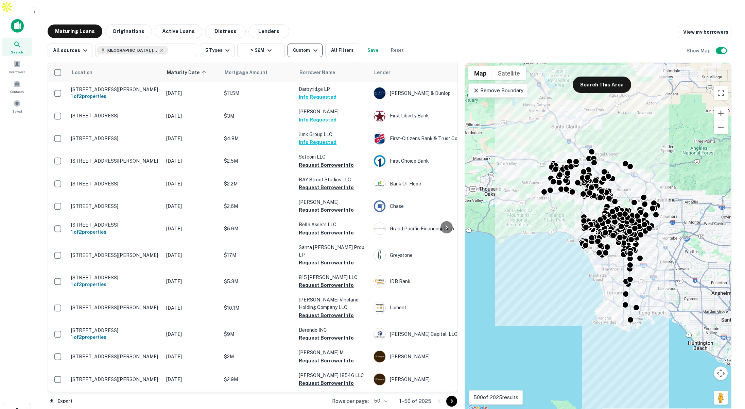
click at [295, 46] on div "Custom" at bounding box center [306, 50] width 26 height 8
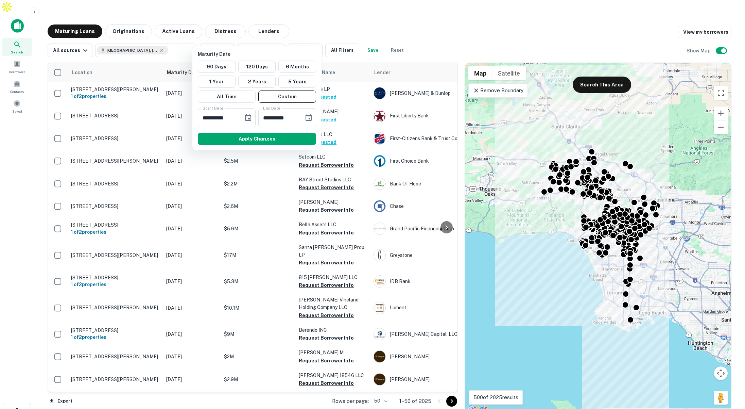
click at [376, 10] on div at bounding box center [372, 204] width 745 height 409
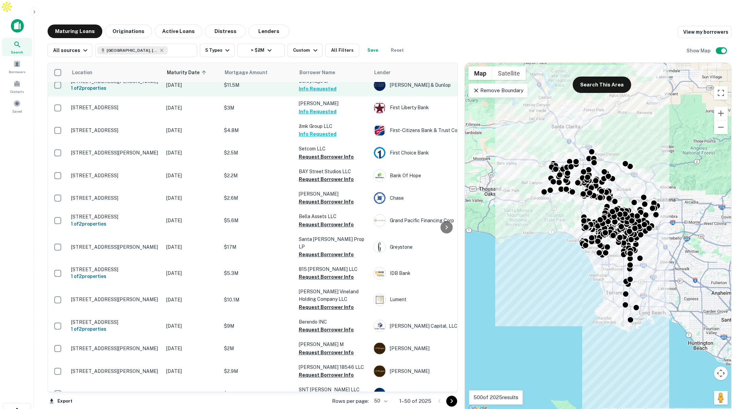
scroll to position [12, 0]
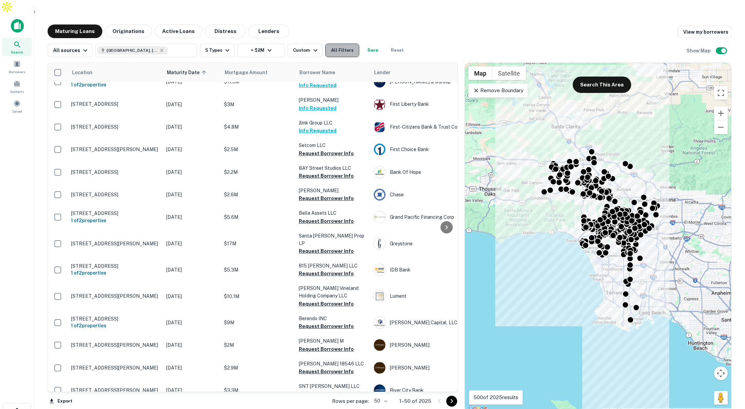
click at [338, 44] on button "All Filters" at bounding box center [342, 51] width 34 height 14
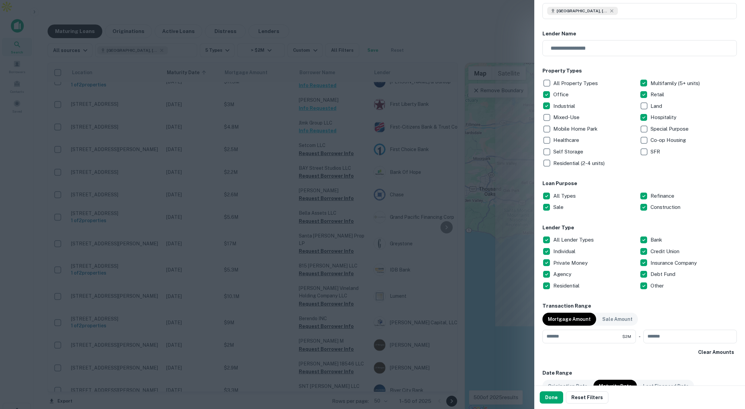
scroll to position [72, 0]
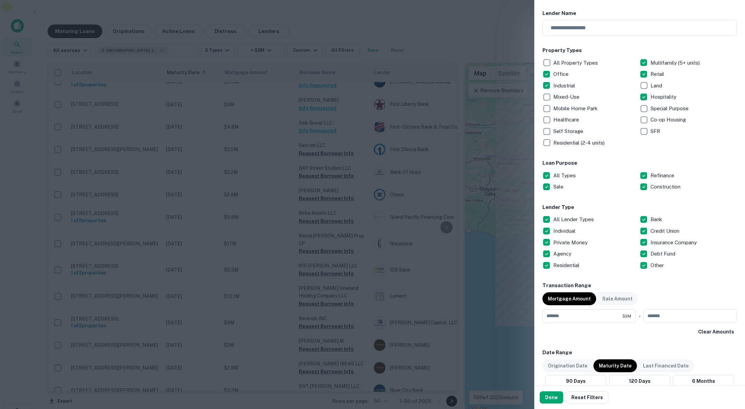
click at [466, 45] on div at bounding box center [372, 204] width 745 height 409
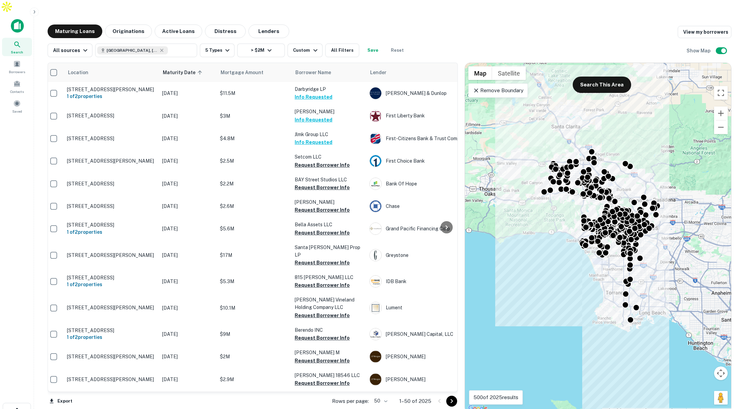
scroll to position [0, 4]
click at [22, 19] on img at bounding box center [17, 26] width 13 height 14
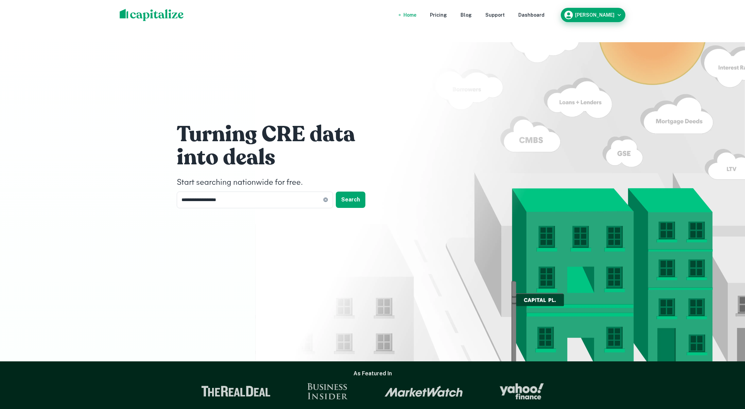
click at [602, 13] on h6 "Luke Morris" at bounding box center [594, 15] width 39 height 5
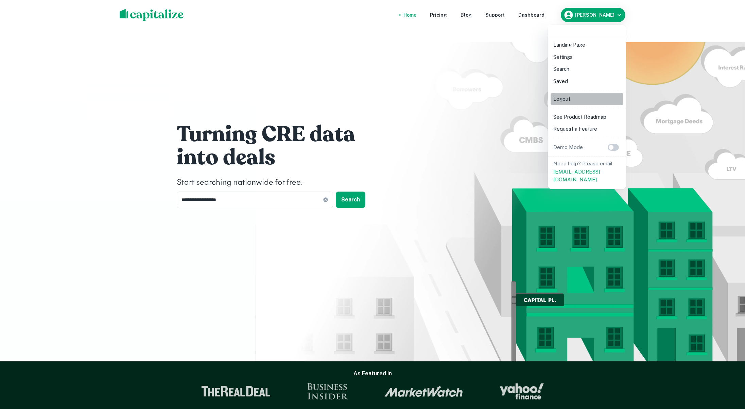
click at [575, 98] on li "Logout" at bounding box center [587, 99] width 73 height 12
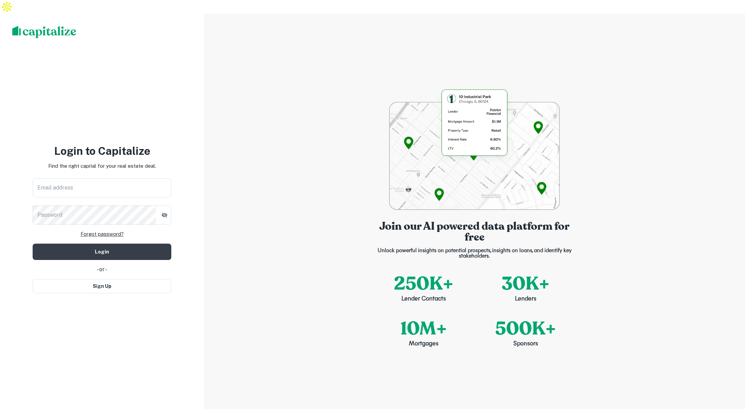
type input "**********"
click at [92, 279] on button "Sign Up" at bounding box center [102, 286] width 139 height 14
select select "**"
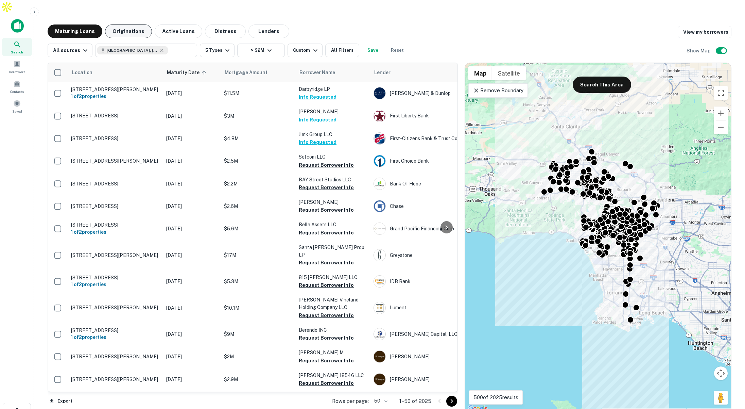
click at [132, 24] on button "Originations" at bounding box center [128, 31] width 47 height 14
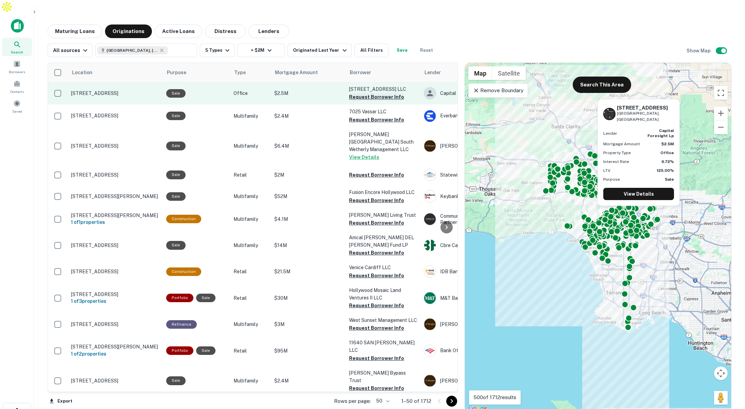
click at [356, 93] on button "Request Borrower Info" at bounding box center [376, 97] width 55 height 8
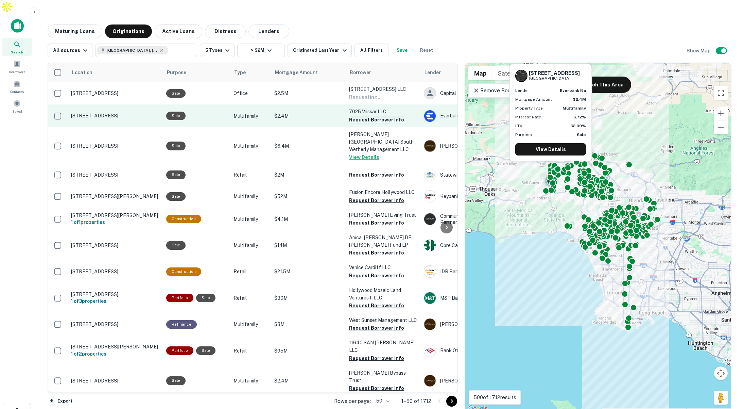
click at [354, 116] on button "Request Borrower Info" at bounding box center [376, 120] width 55 height 8
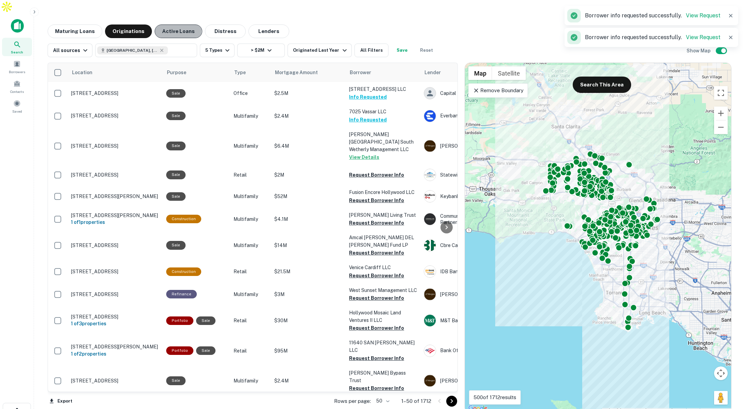
click at [168, 24] on button "Active Loans" at bounding box center [179, 31] width 48 height 14
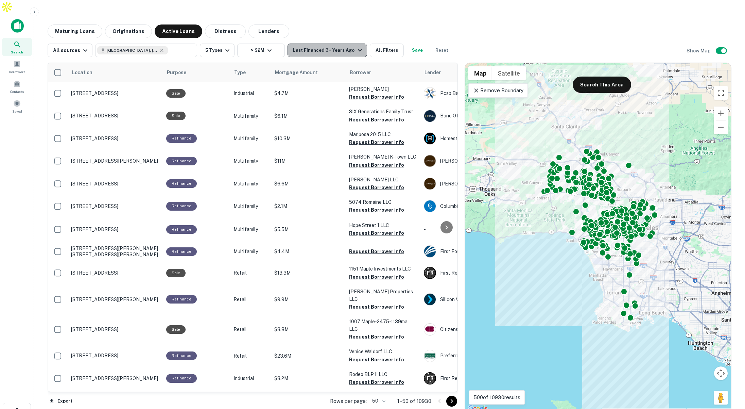
click at [340, 46] on div "Last Financed 3+ Years Ago" at bounding box center [328, 50] width 71 height 8
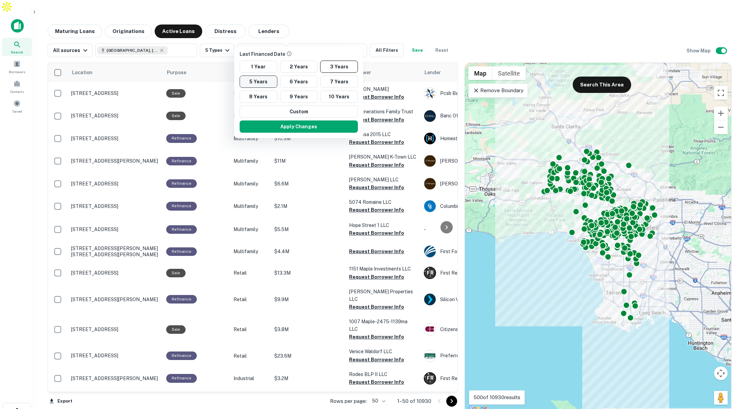
click at [263, 80] on button "5 Years" at bounding box center [259, 81] width 38 height 12
click at [305, 126] on button "Apply Changes" at bounding box center [299, 126] width 118 height 12
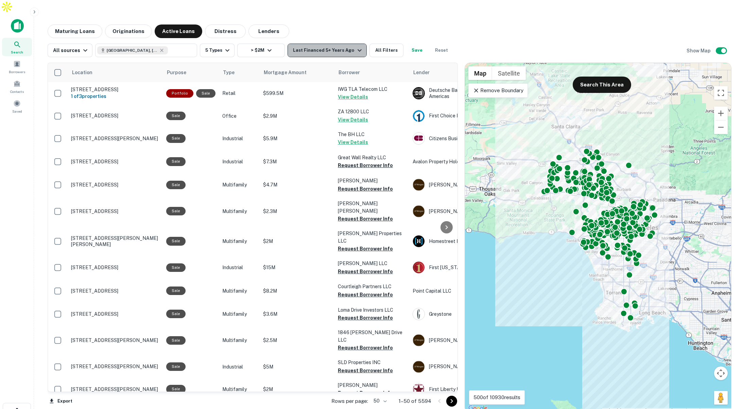
click at [347, 46] on div "Last Financed 5+ Years Ago" at bounding box center [328, 50] width 70 height 8
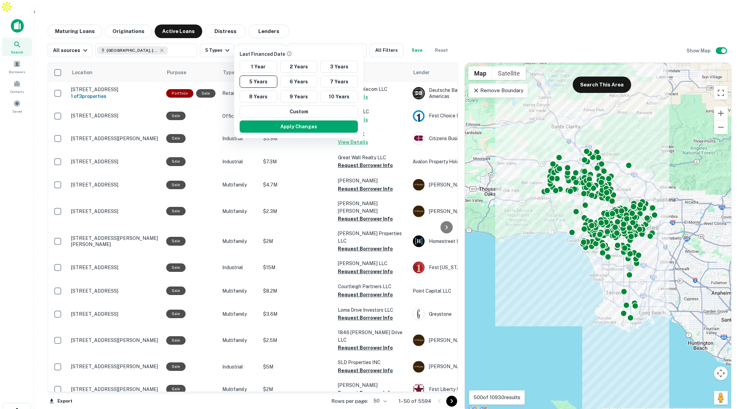
click at [341, 20] on div at bounding box center [372, 204] width 745 height 409
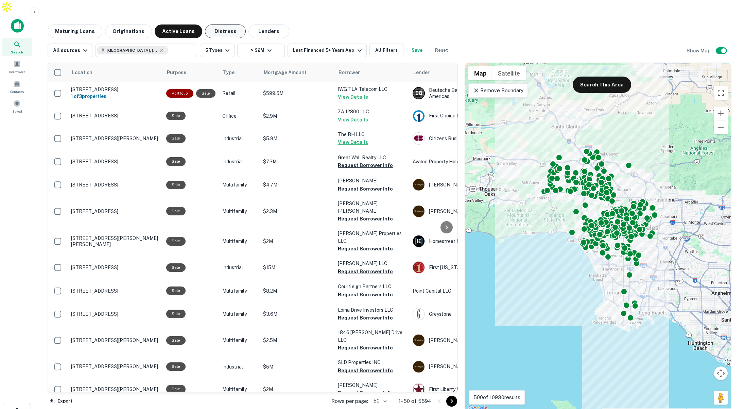
click at [224, 24] on button "Distress" at bounding box center [225, 31] width 41 height 14
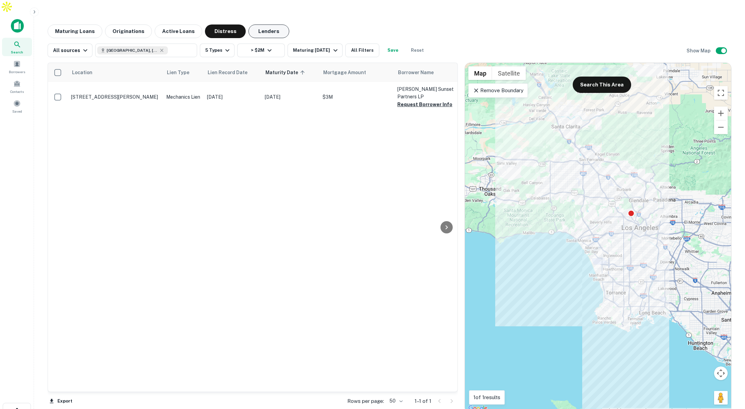
click at [267, 24] on button "Lenders" at bounding box center [269, 31] width 41 height 14
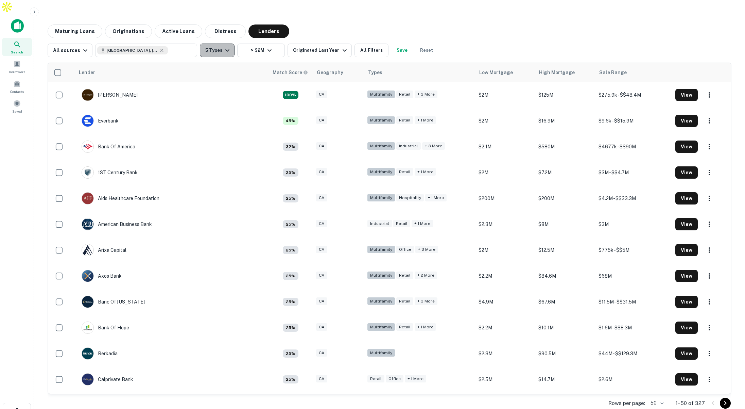
click at [220, 44] on button "5 Types" at bounding box center [217, 51] width 35 height 14
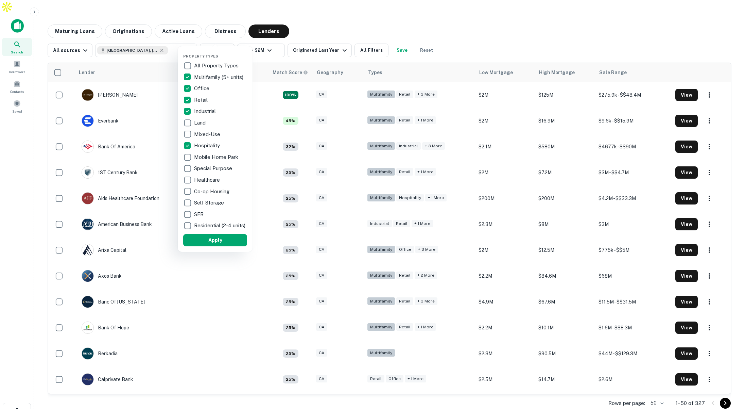
click at [347, 9] on div at bounding box center [372, 204] width 745 height 409
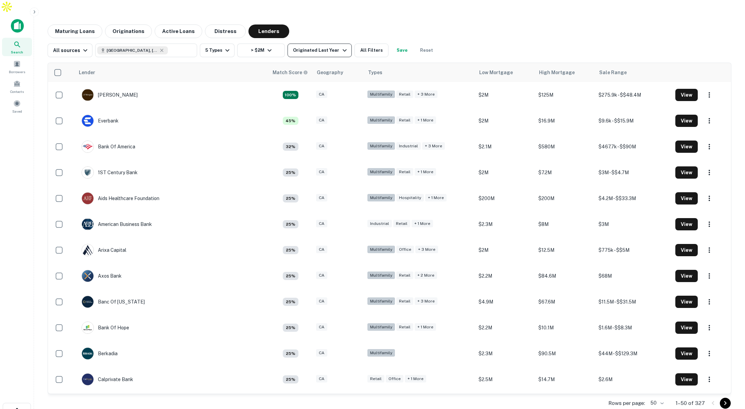
click at [325, 46] on div "Originated Last Year" at bounding box center [320, 50] width 55 height 8
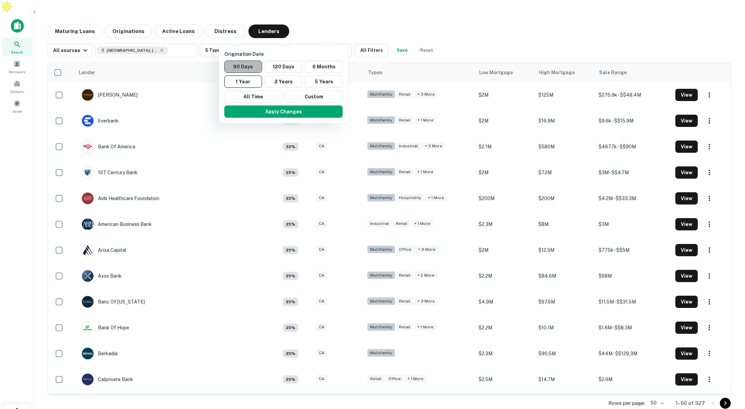
click at [247, 66] on button "90 Days" at bounding box center [243, 67] width 38 height 12
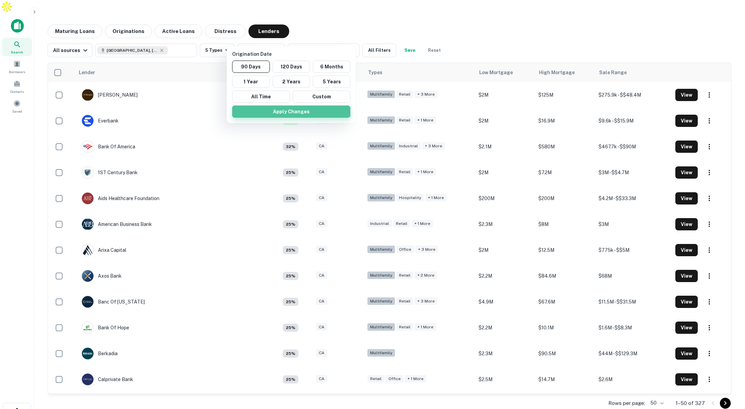
click at [282, 111] on button "Apply Changes" at bounding box center [291, 111] width 118 height 12
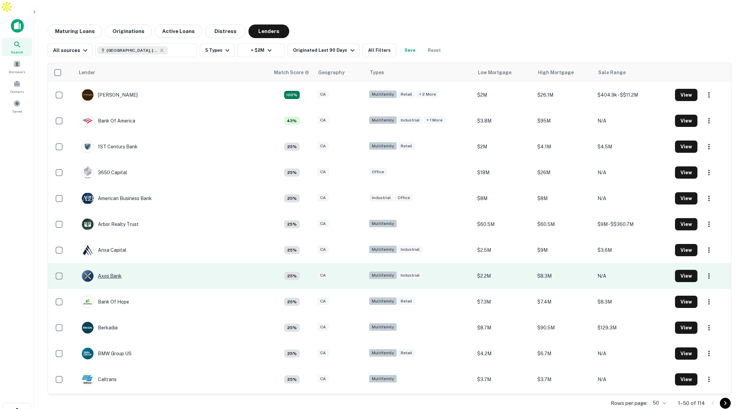
click at [110, 270] on div "Axos Bank" at bounding box center [102, 276] width 40 height 12
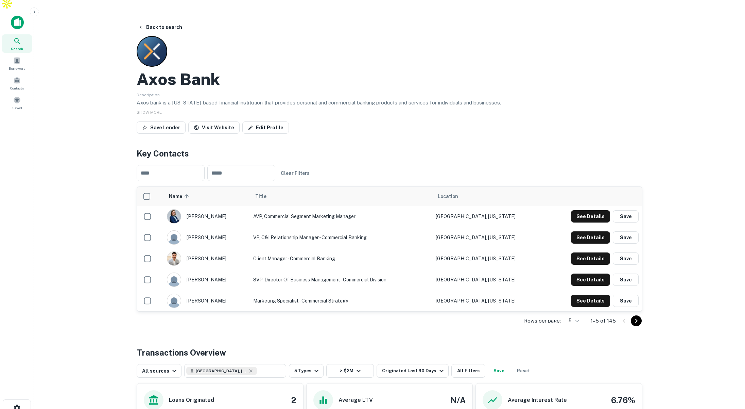
scroll to position [4, 0]
click at [164, 21] on button "Back to search" at bounding box center [160, 27] width 50 height 12
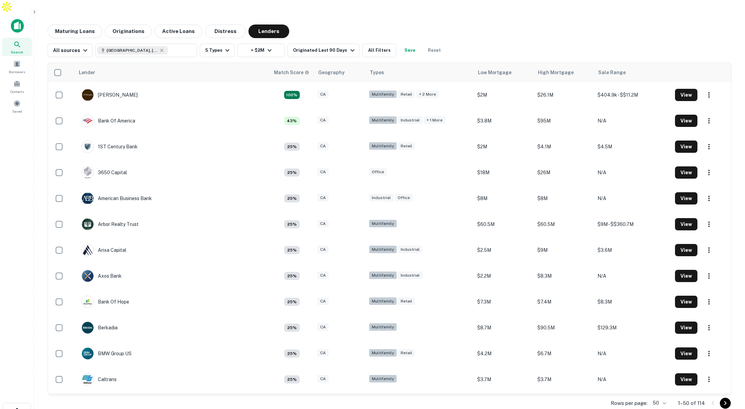
click at [405, 44] on button "Save" at bounding box center [410, 51] width 22 height 14
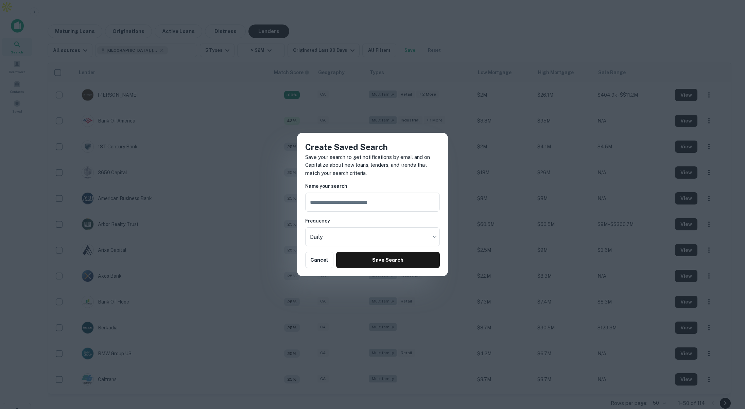
click at [418, 23] on div "Create Saved Search Save your search to get notifications by email and on Capit…" at bounding box center [372, 204] width 745 height 409
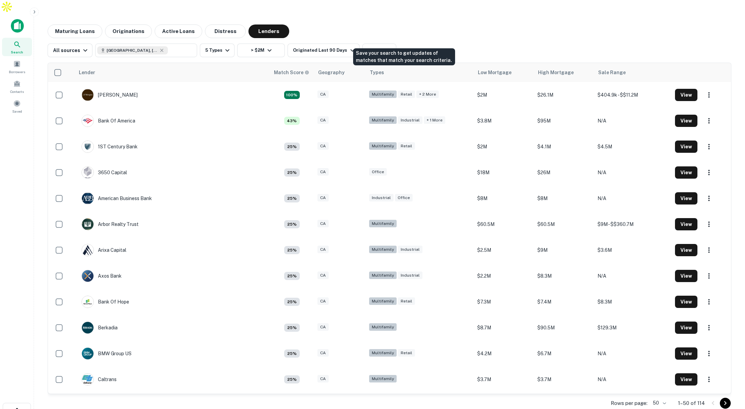
click at [404, 44] on button "Save" at bounding box center [410, 51] width 22 height 14
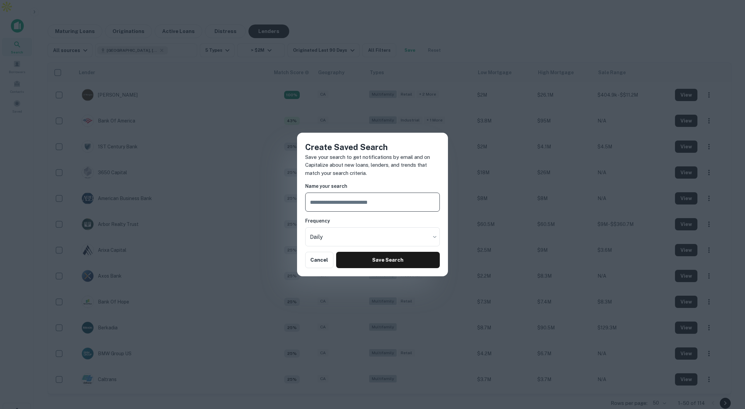
click at [478, 22] on div "Create Saved Search Save your search to get notifications by email and on Capit…" at bounding box center [372, 204] width 745 height 409
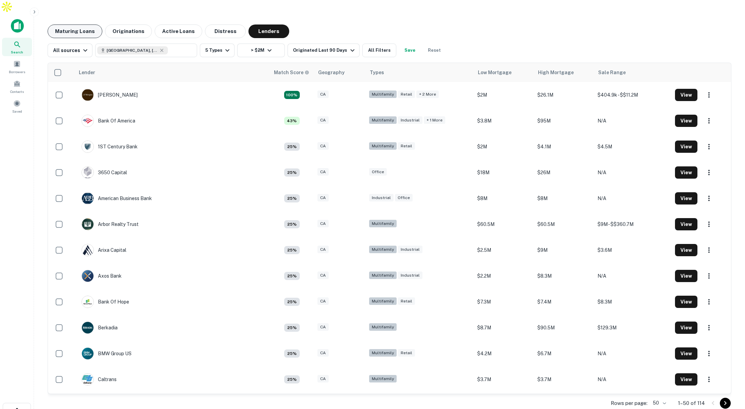
click at [83, 24] on button "Maturing Loans" at bounding box center [75, 31] width 55 height 14
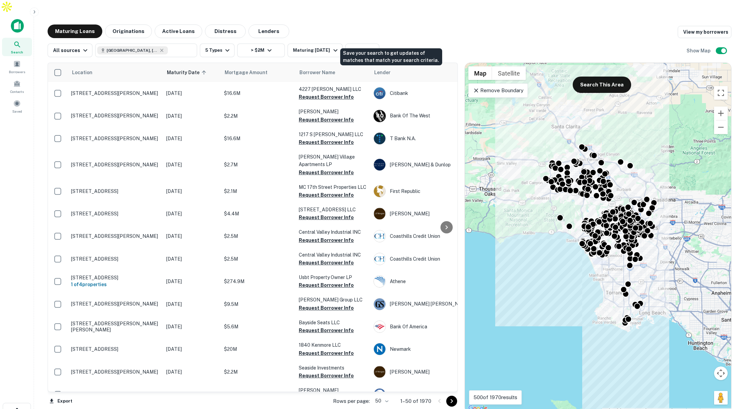
click at [391, 44] on button "Save" at bounding box center [393, 51] width 22 height 14
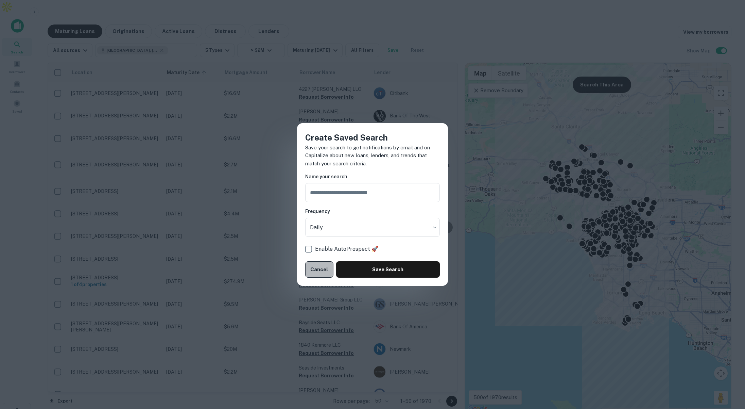
click at [320, 272] on button "Cancel" at bounding box center [319, 269] width 28 height 16
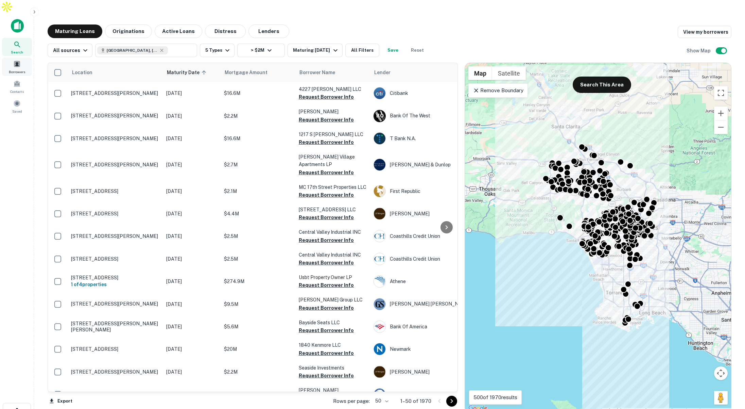
scroll to position [0, 1]
click at [16, 100] on span at bounding box center [15, 103] width 7 height 7
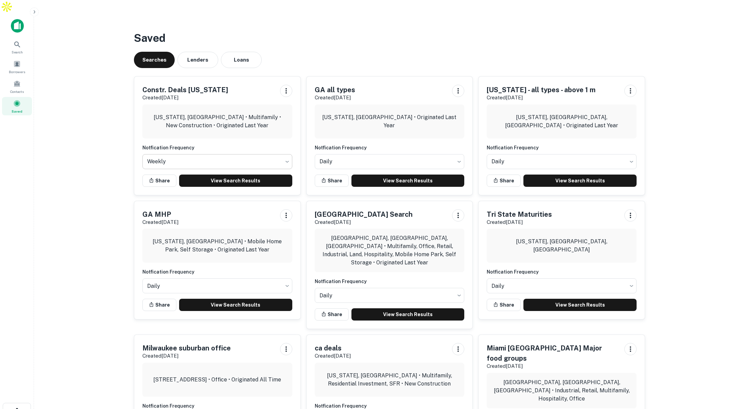
click at [270, 147] on body "Search Borrowers Contacts Saved Saved Searches Lenders Loans Constr. Deals [US_…" at bounding box center [372, 204] width 745 height 409
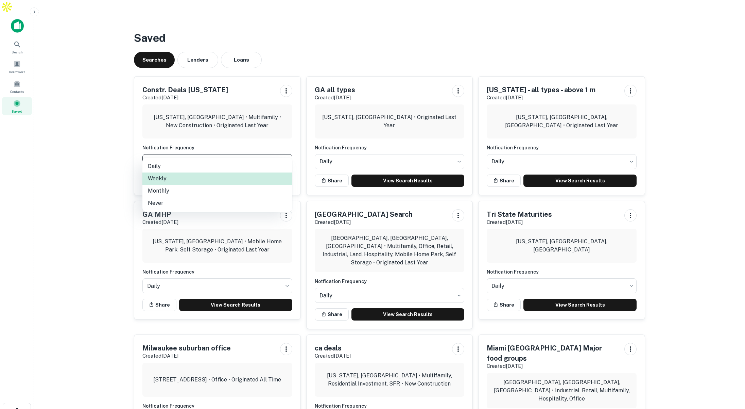
click at [305, 38] on div at bounding box center [372, 204] width 745 height 409
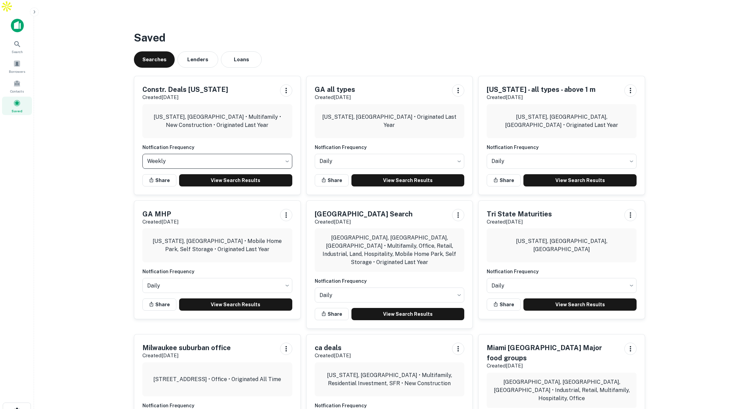
scroll to position [1, 0]
